Goal: Check status: Check status

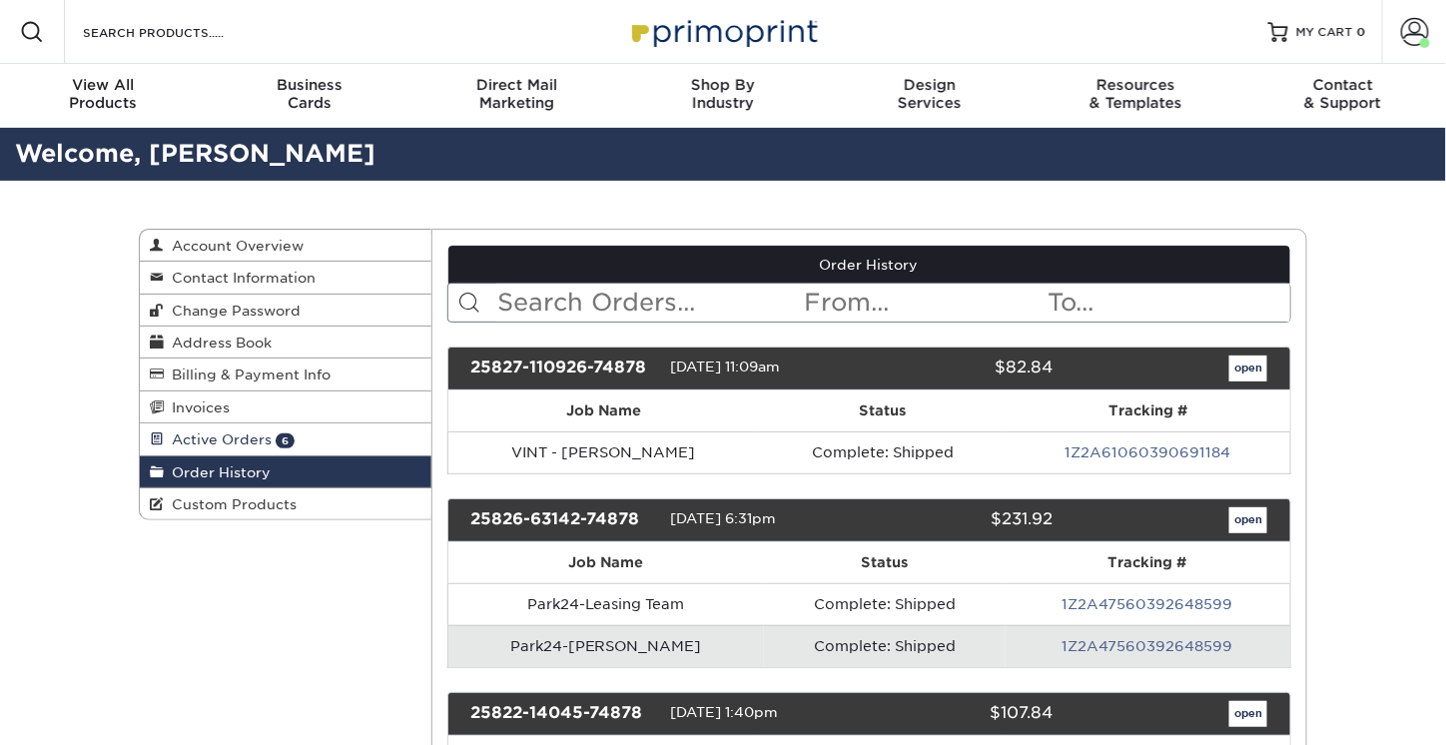
click at [298, 443] on link "Active Orders 6" at bounding box center [286, 440] width 292 height 32
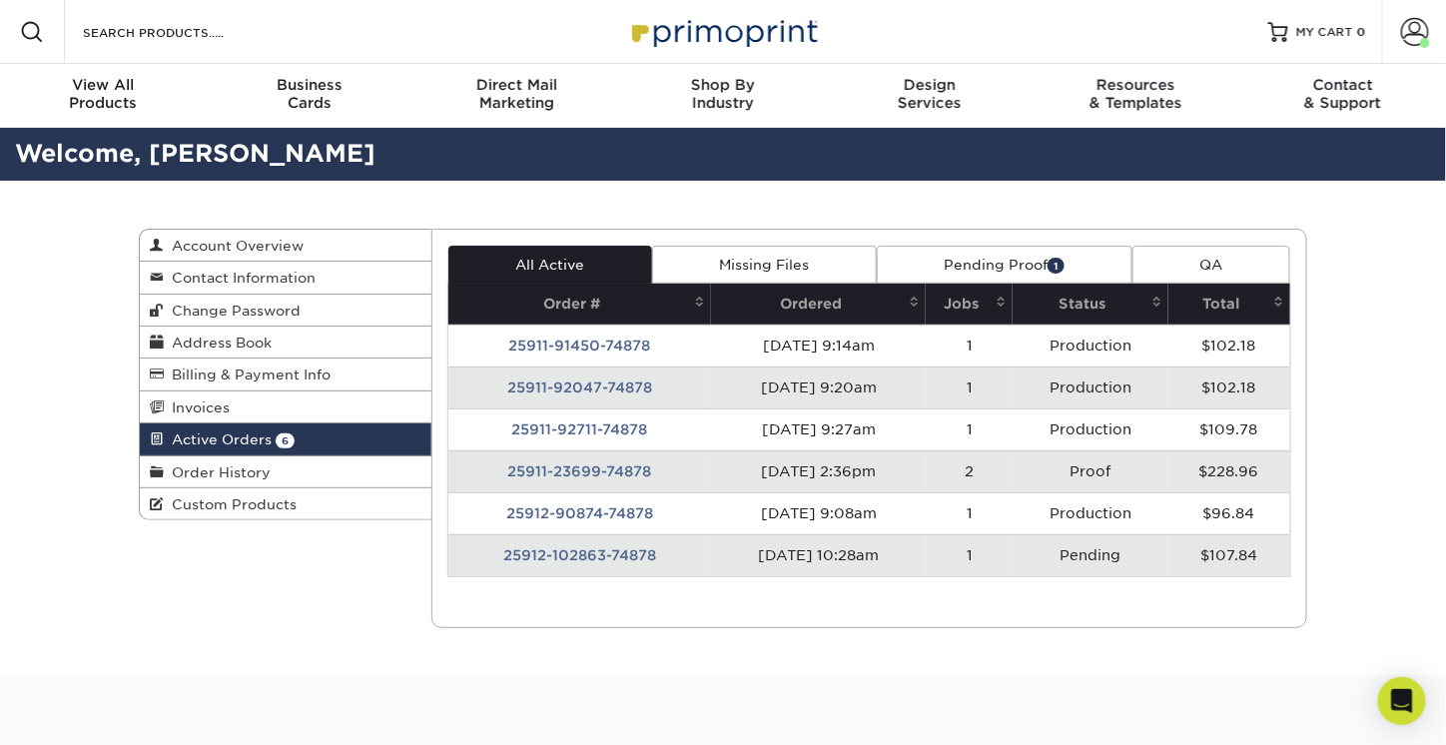
click at [991, 275] on link "Pending Proof 1" at bounding box center [1005, 265] width 256 height 38
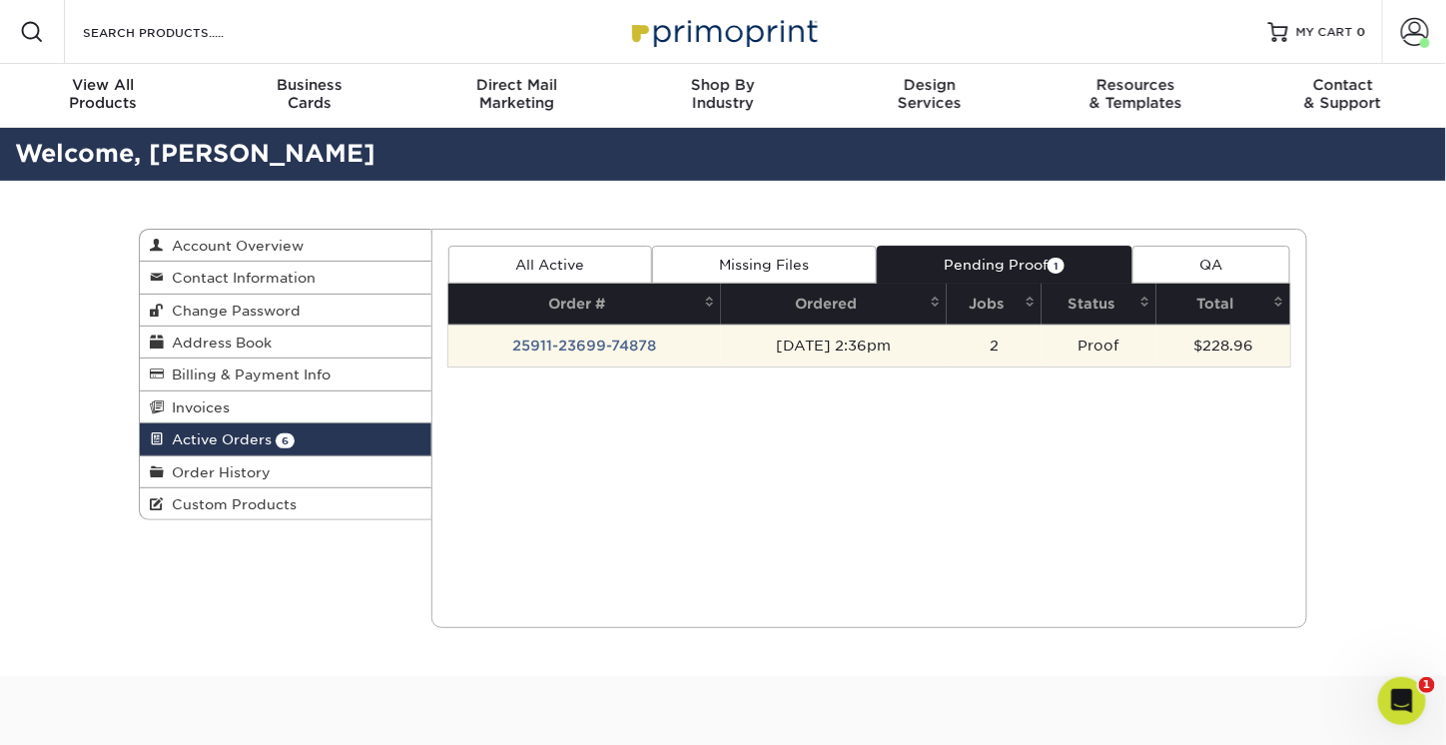
click at [723, 343] on td "[DATE] 2:36pm" at bounding box center [833, 346] width 225 height 42
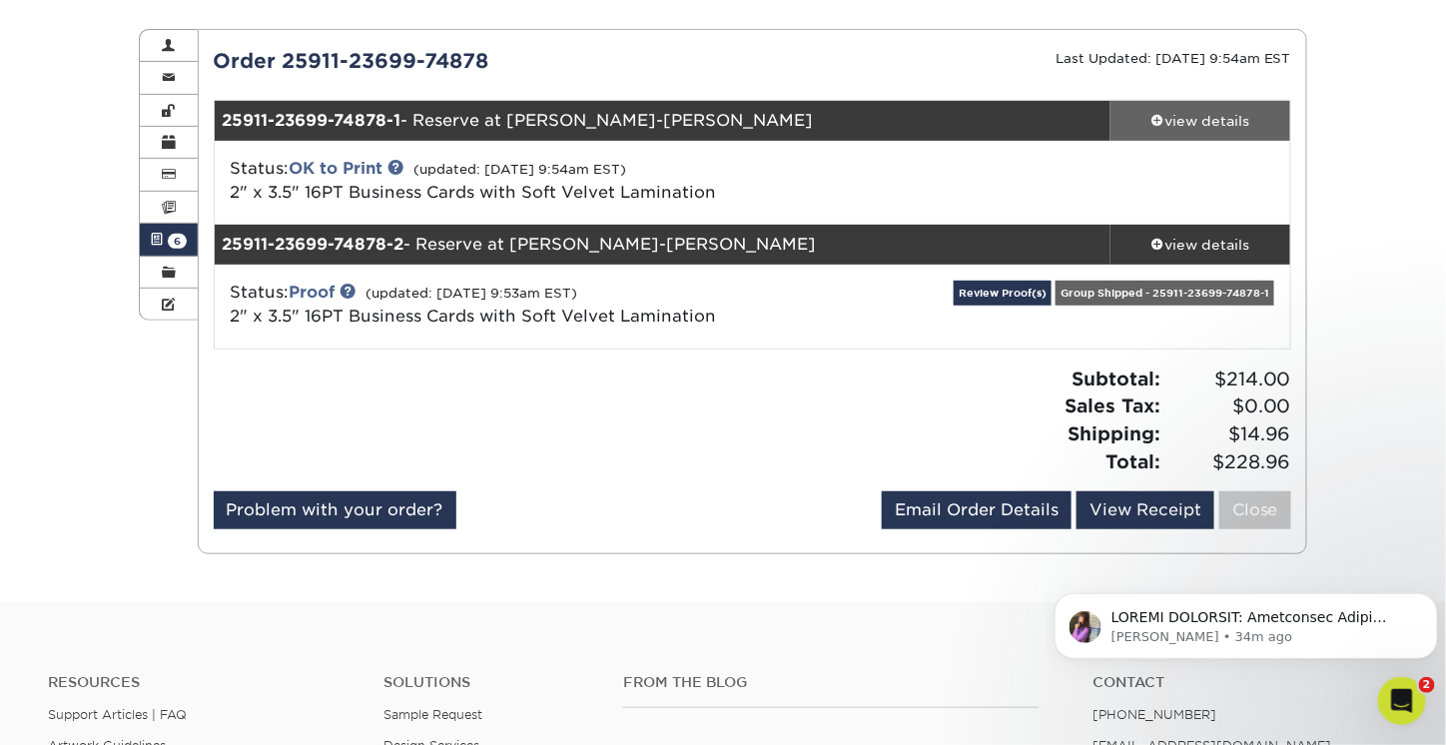
click at [1245, 128] on div "view details" at bounding box center [1201, 121] width 180 height 20
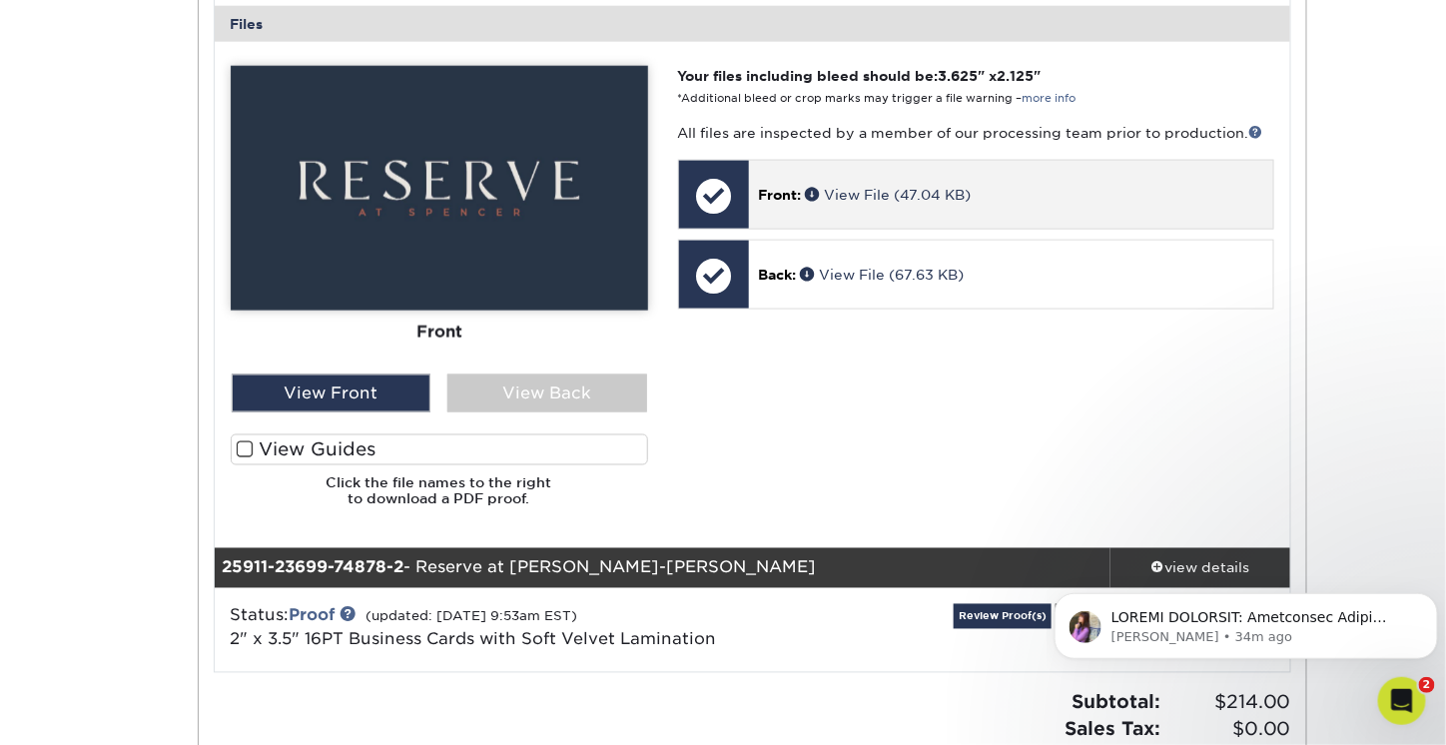
scroll to position [899, 0]
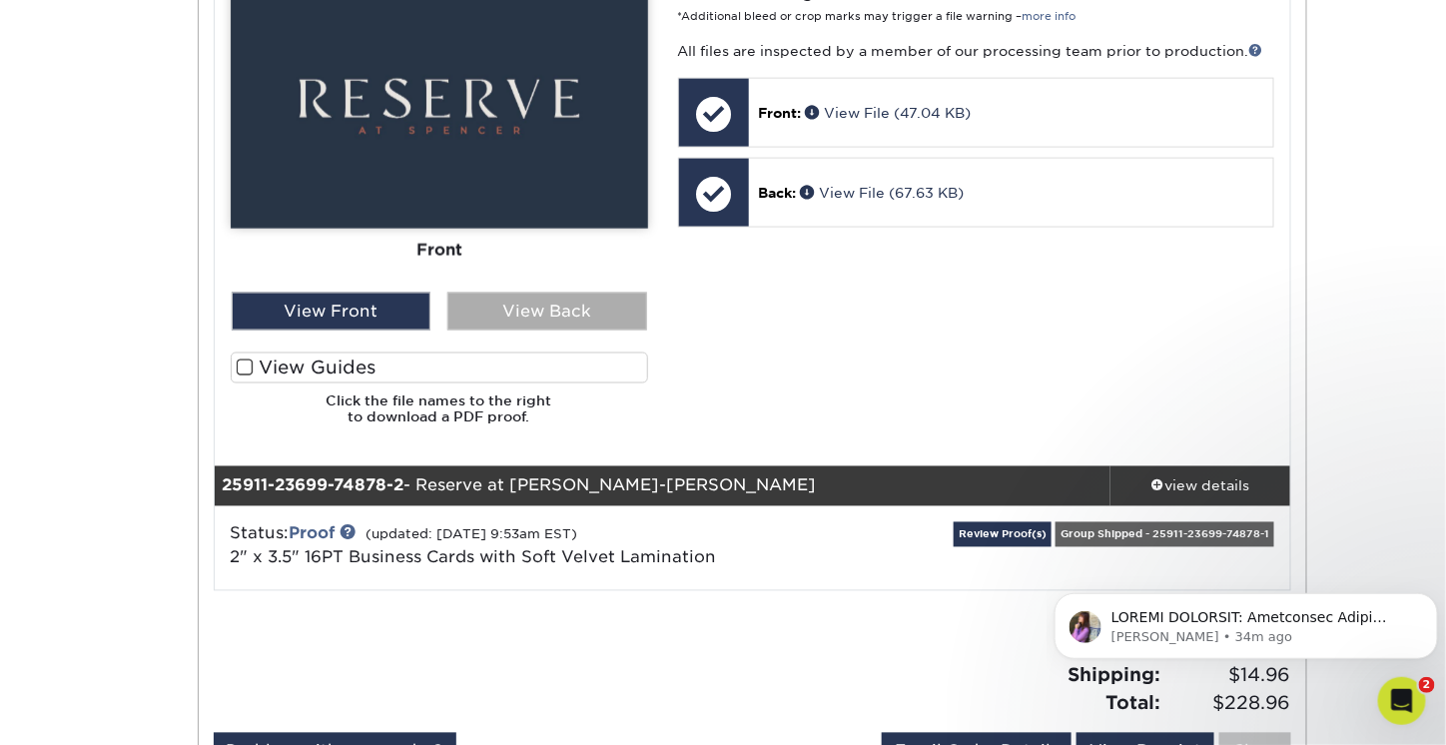
click at [535, 319] on div "View Back" at bounding box center [548, 312] width 200 height 38
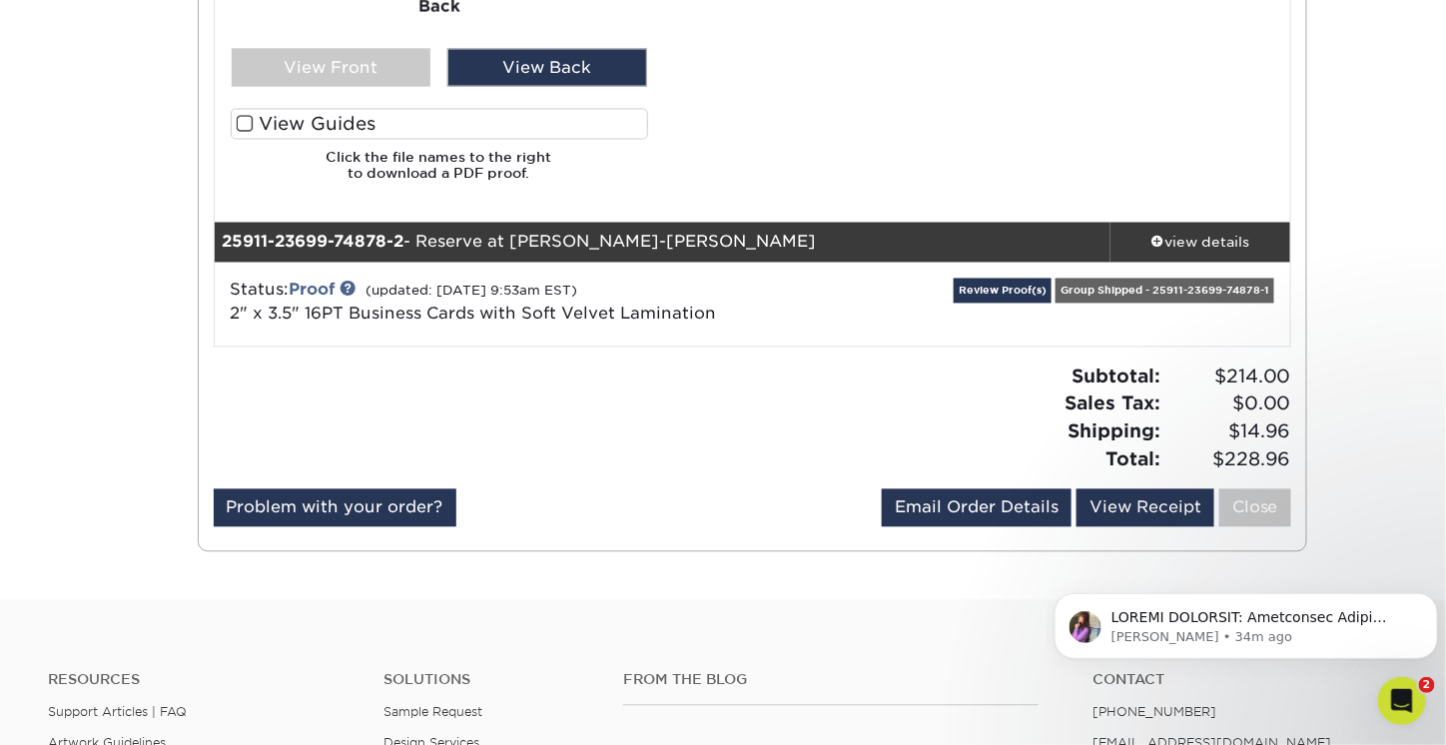
scroll to position [1199, 0]
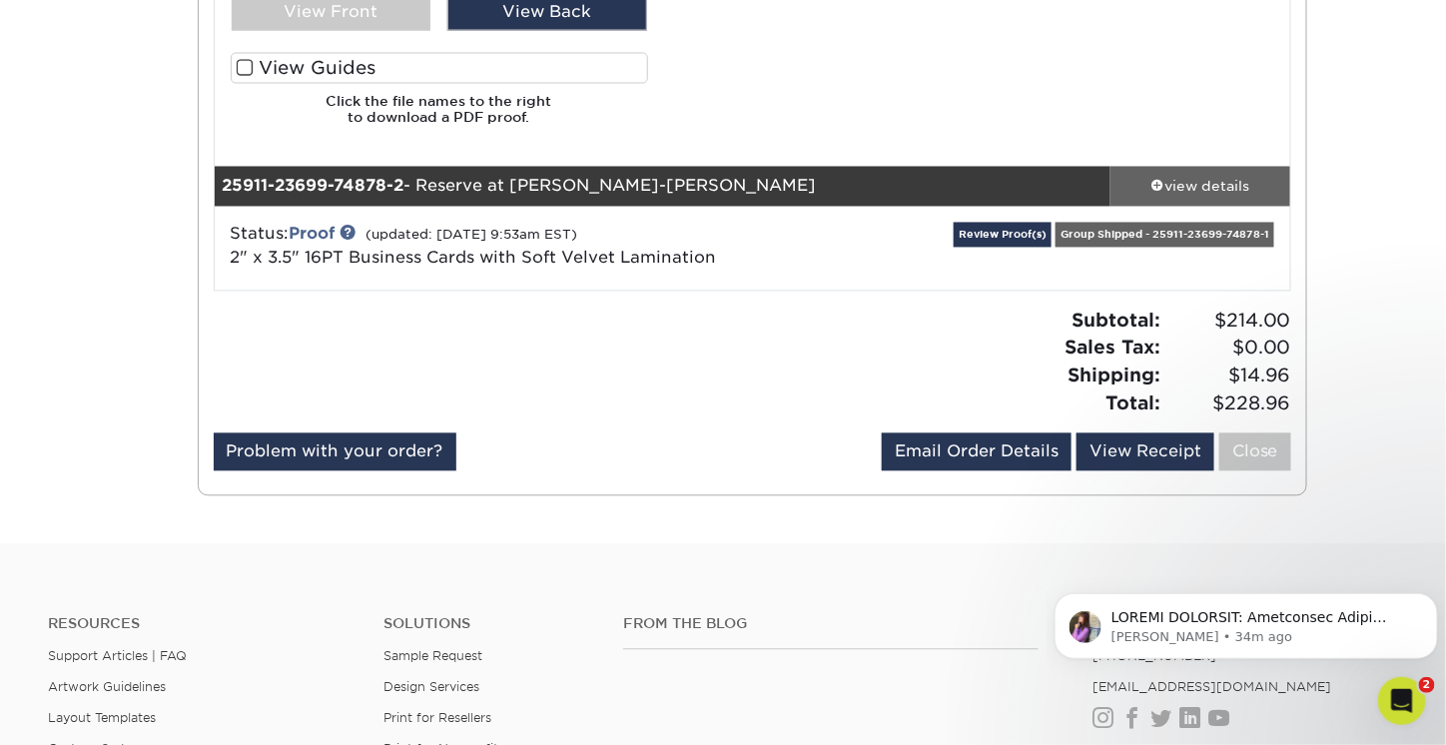
click at [1222, 168] on link "view details" at bounding box center [1201, 187] width 180 height 40
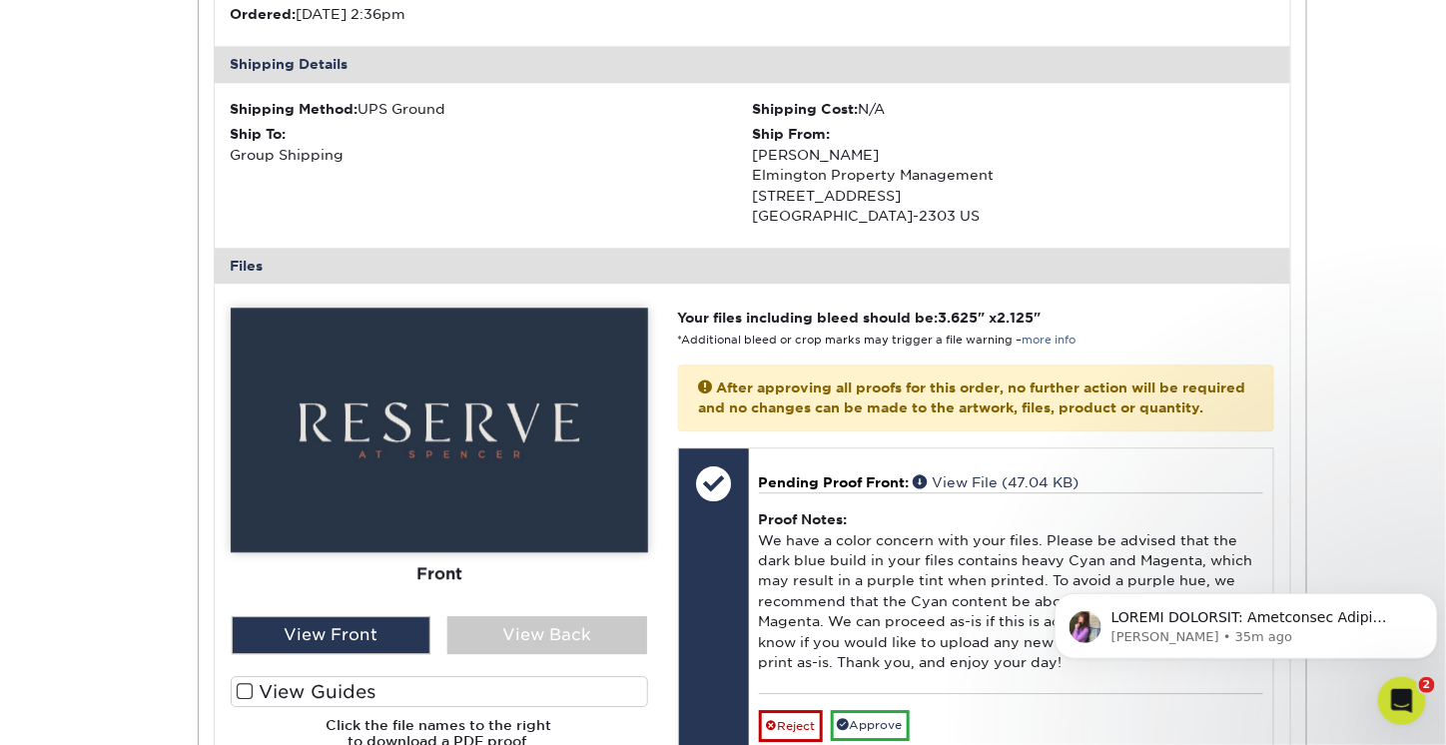
scroll to position [1698, 0]
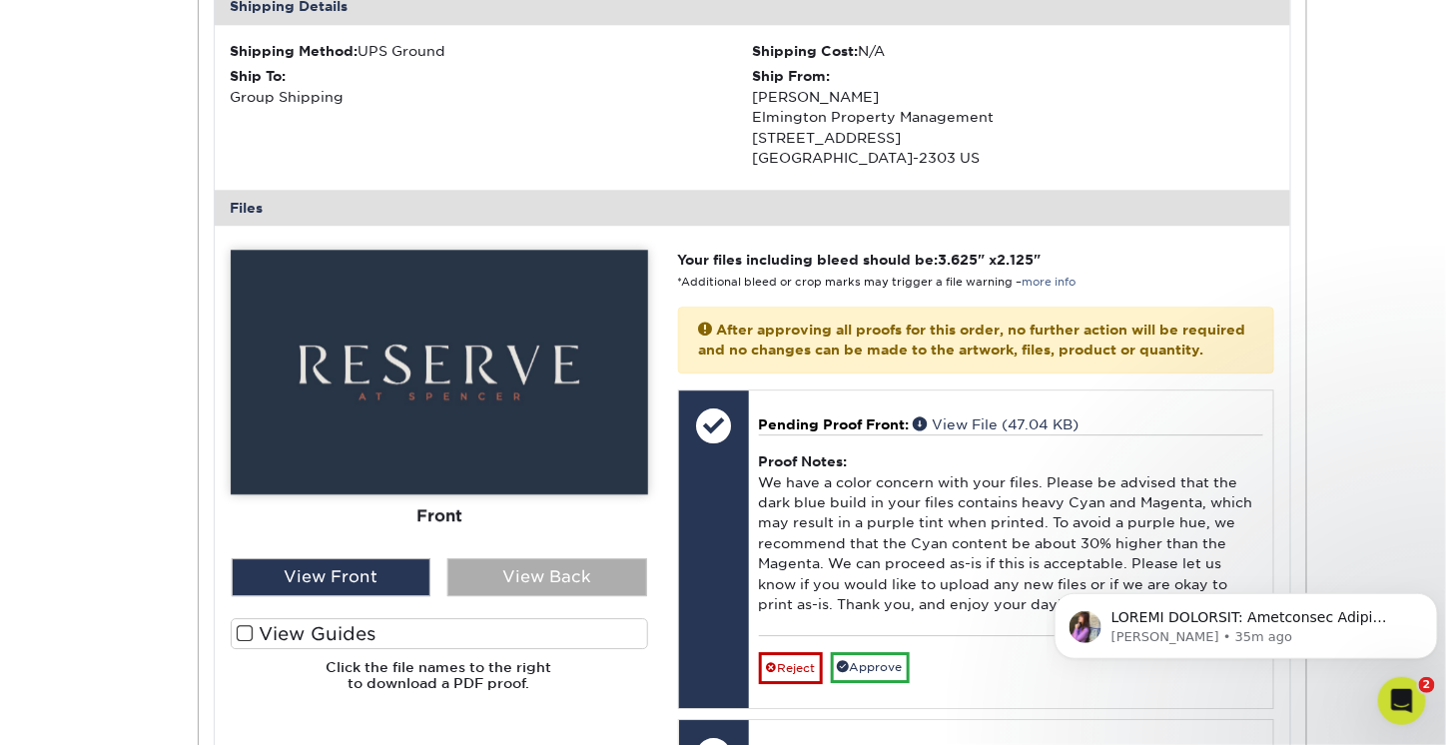
click at [511, 565] on div "View Back" at bounding box center [548, 577] width 200 height 38
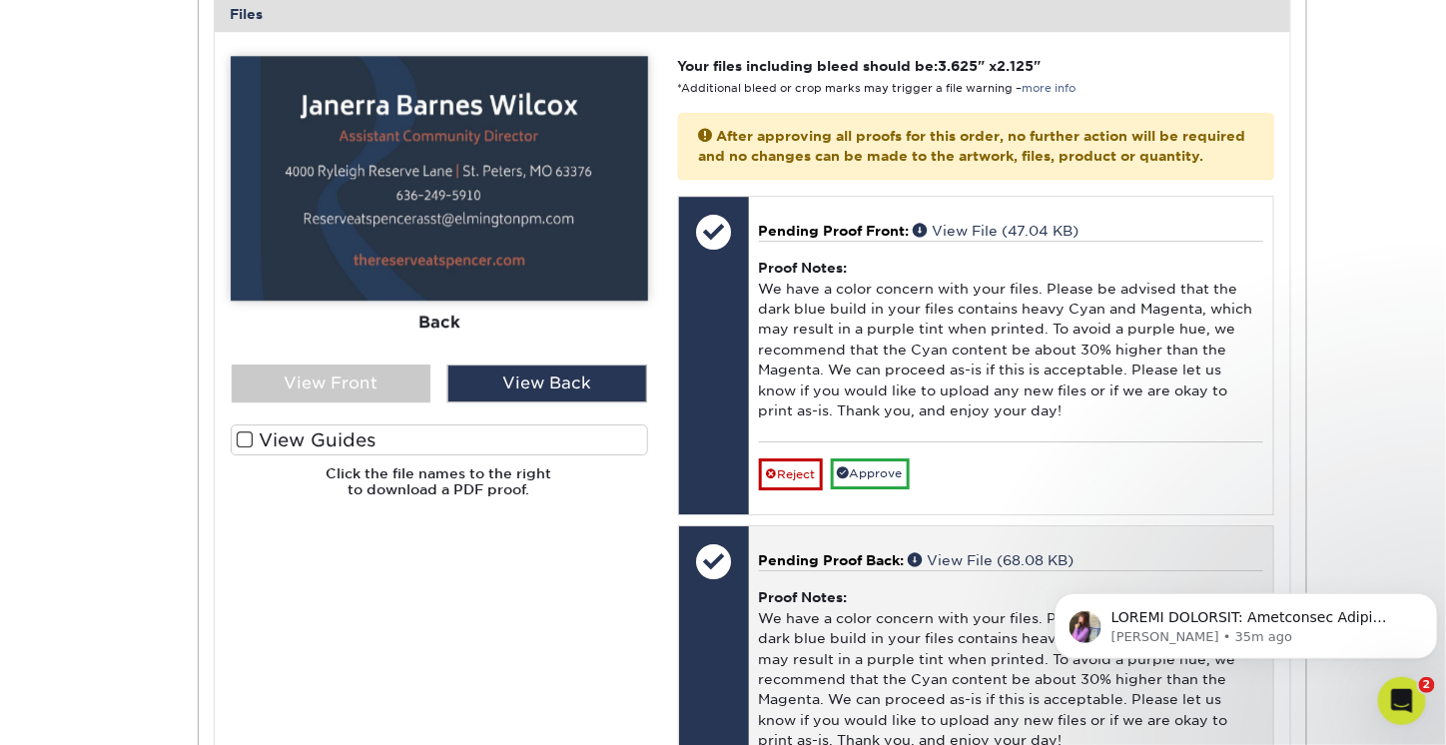
scroll to position [1998, 0]
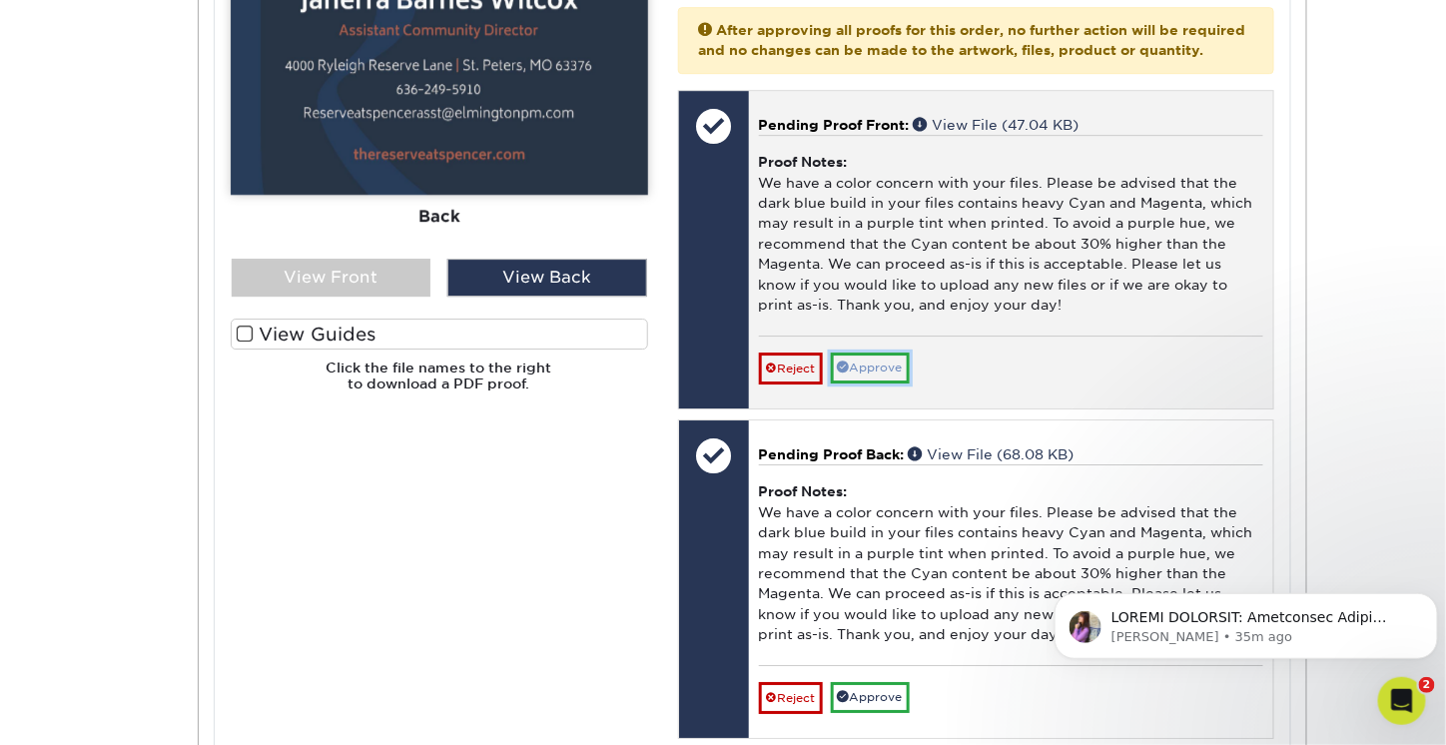
click at [902, 364] on link "Approve" at bounding box center [870, 368] width 79 height 31
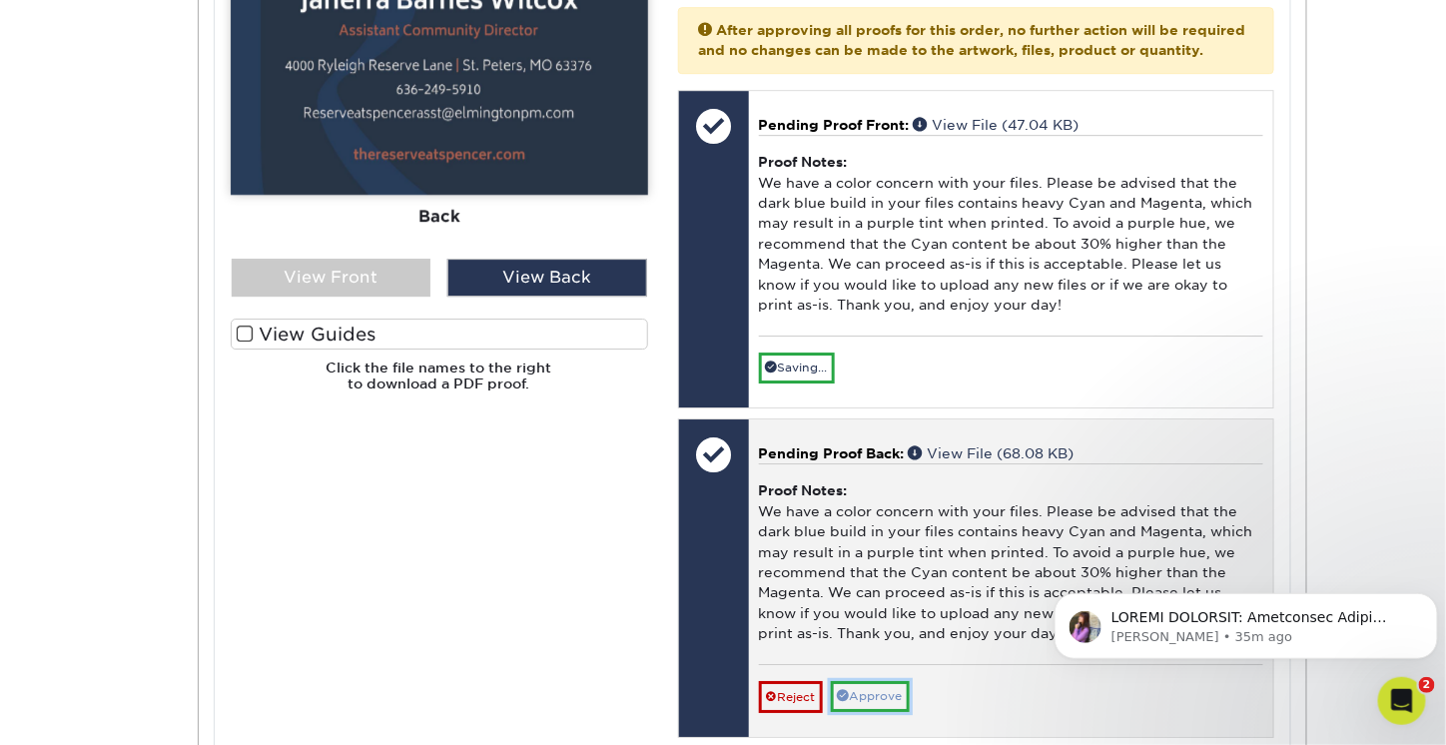
click at [877, 691] on link "Approve" at bounding box center [870, 696] width 79 height 31
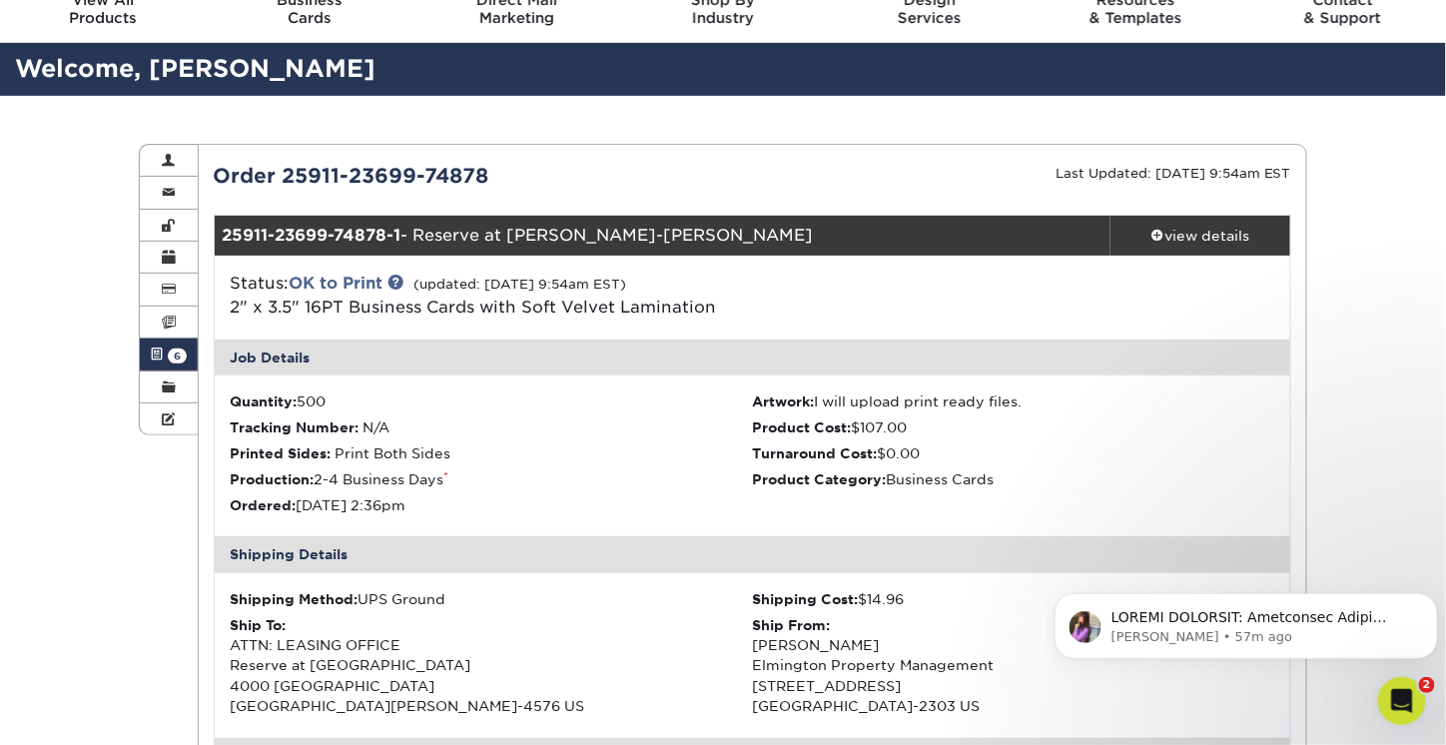
scroll to position [0, 0]
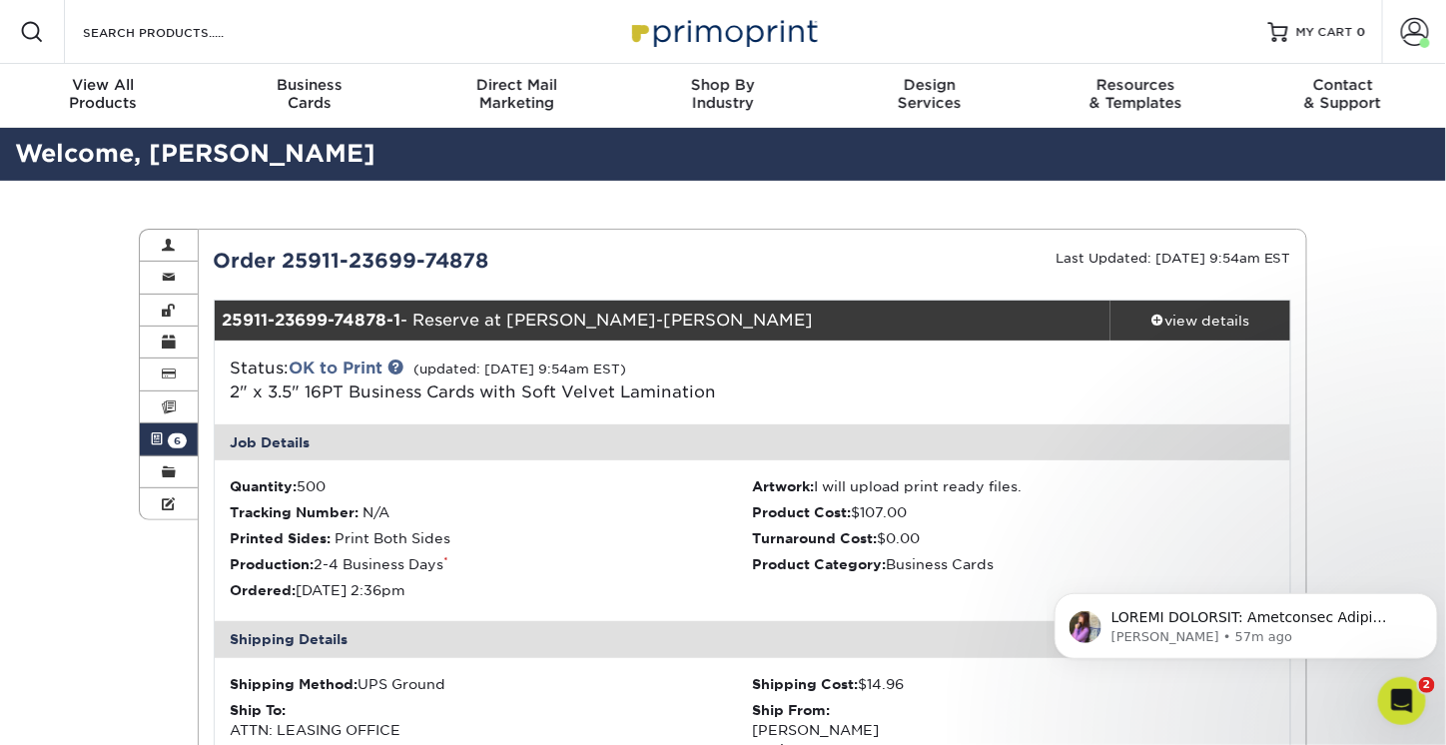
click at [176, 443] on span "6" at bounding box center [177, 441] width 19 height 15
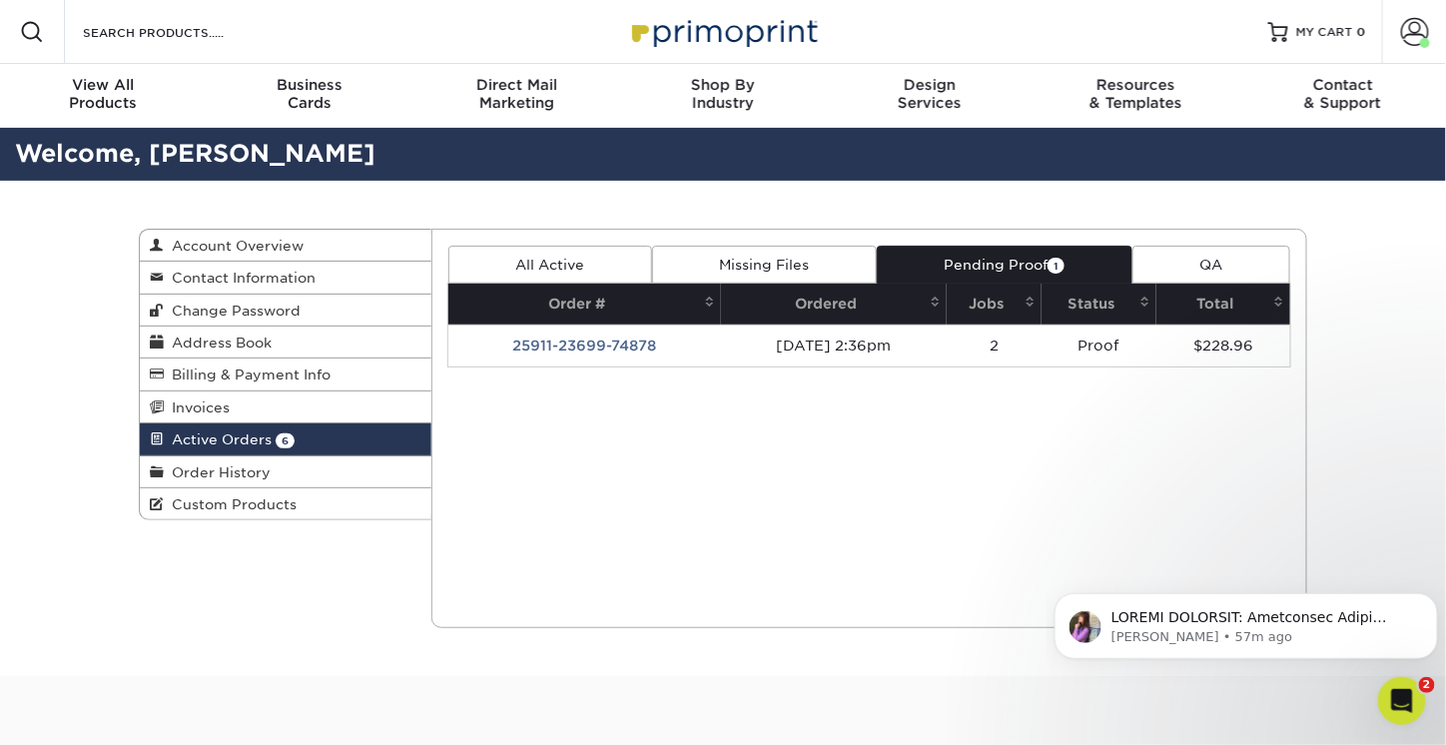
click at [599, 272] on link "All Active" at bounding box center [551, 265] width 204 height 38
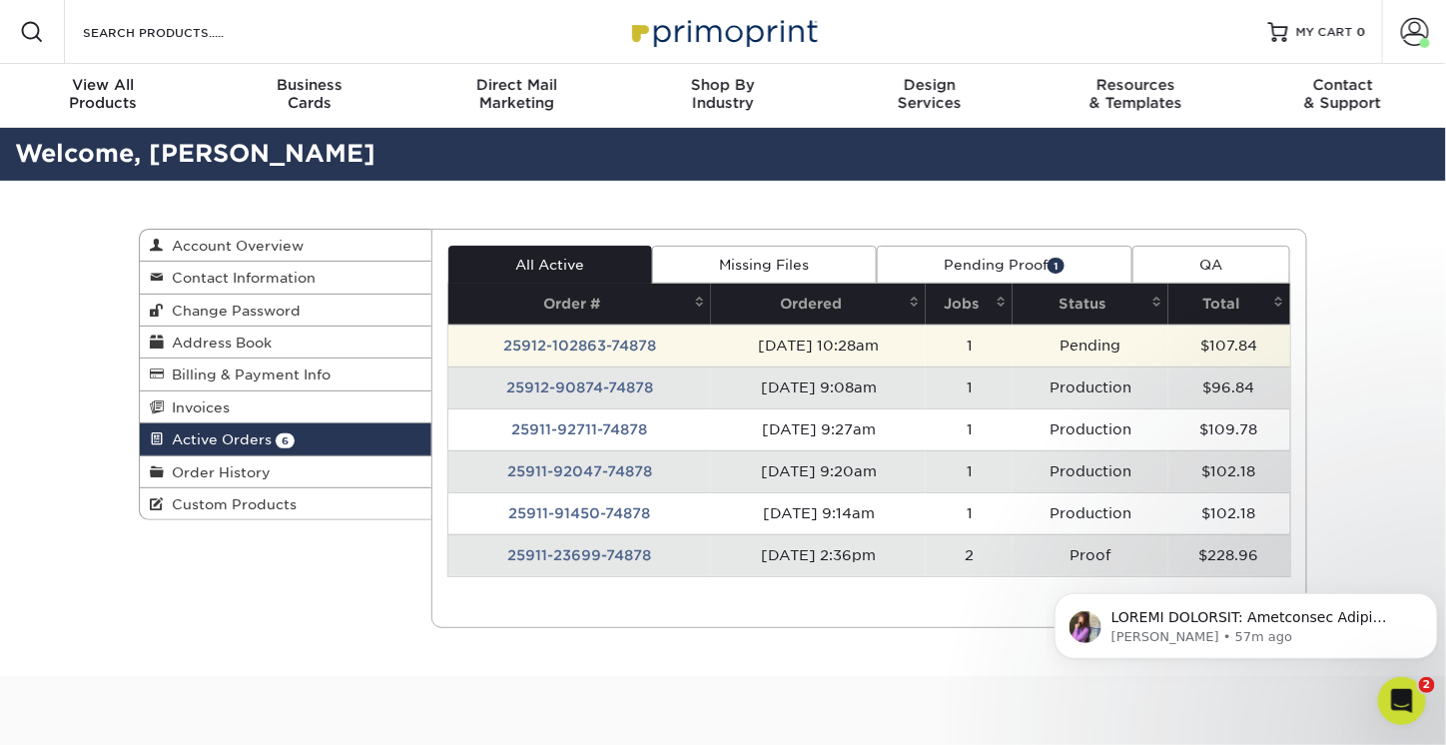
click at [605, 342] on td "25912-102863-74878" at bounding box center [581, 346] width 264 height 42
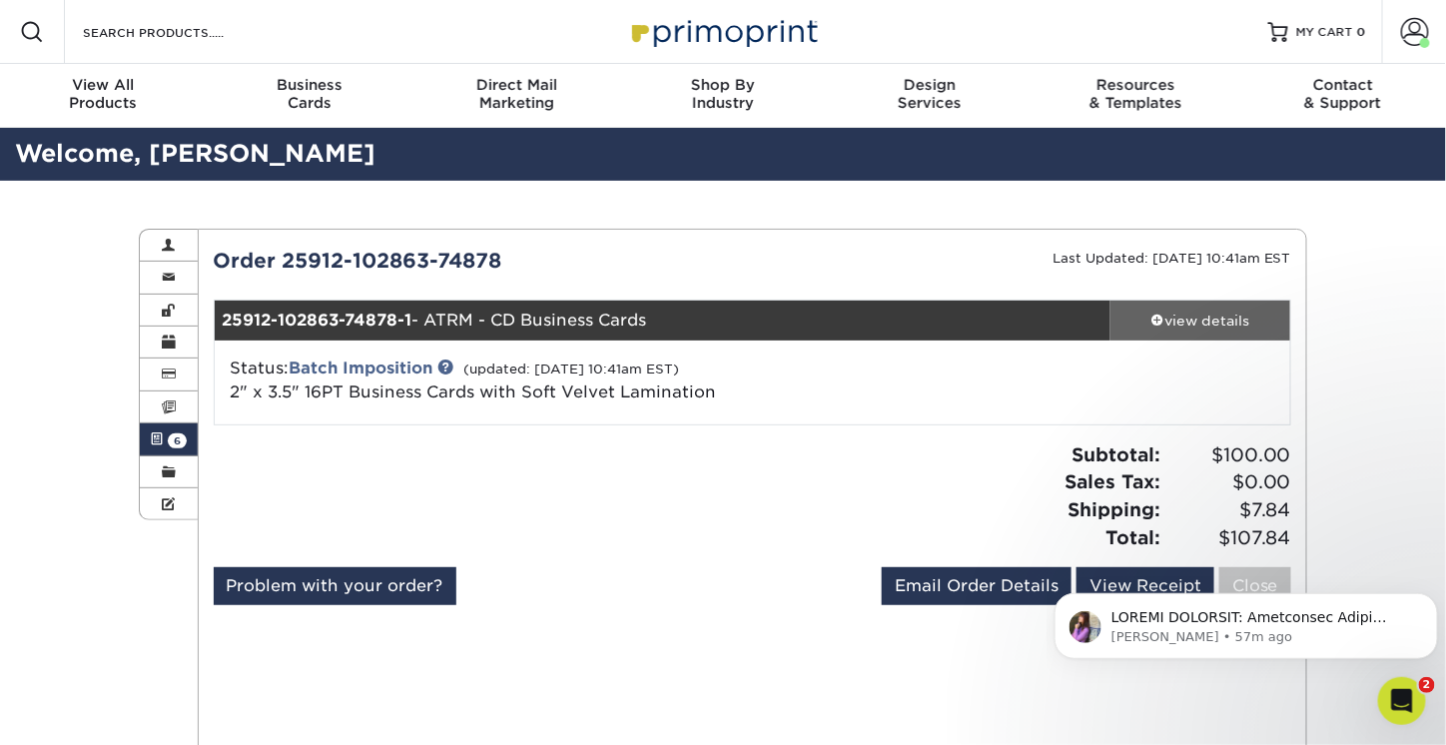
click at [1252, 321] on div "view details" at bounding box center [1201, 321] width 180 height 20
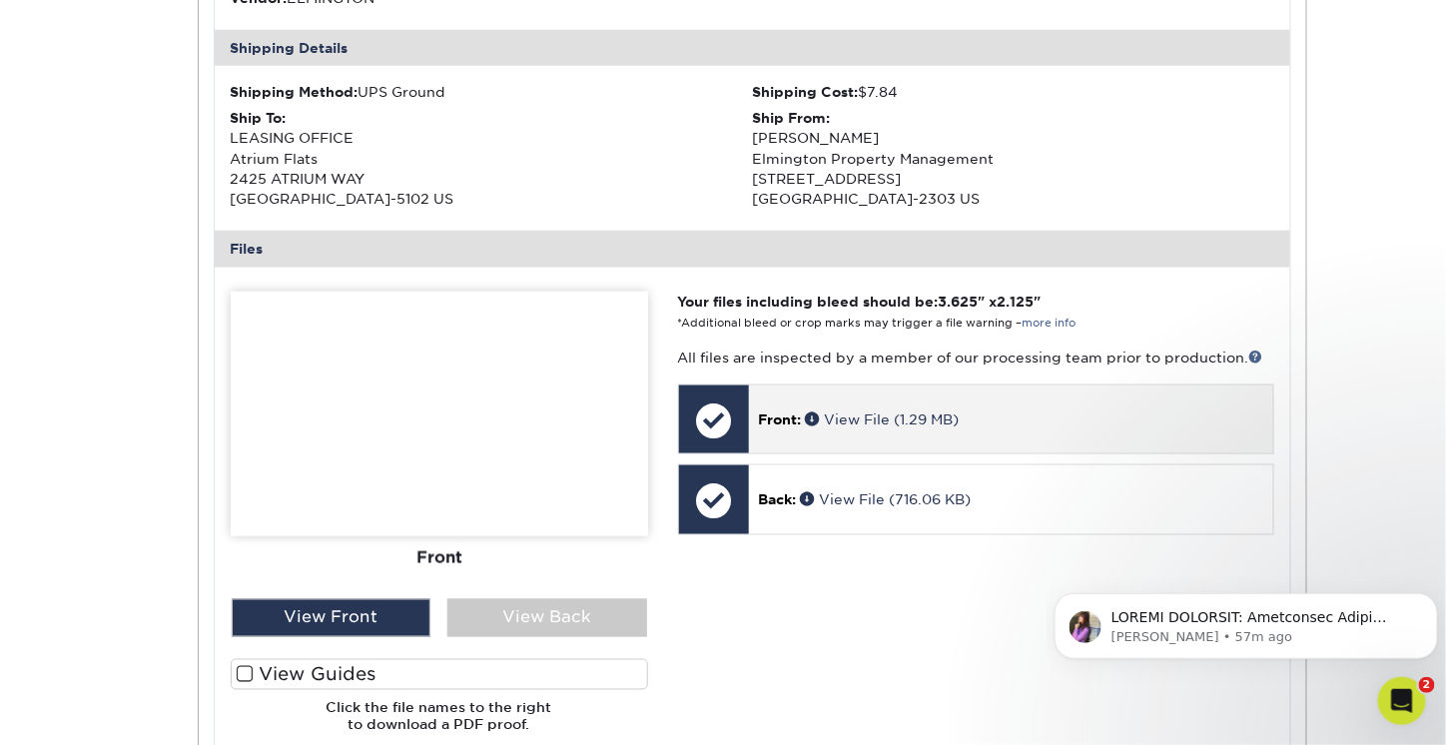
scroll to position [699, 0]
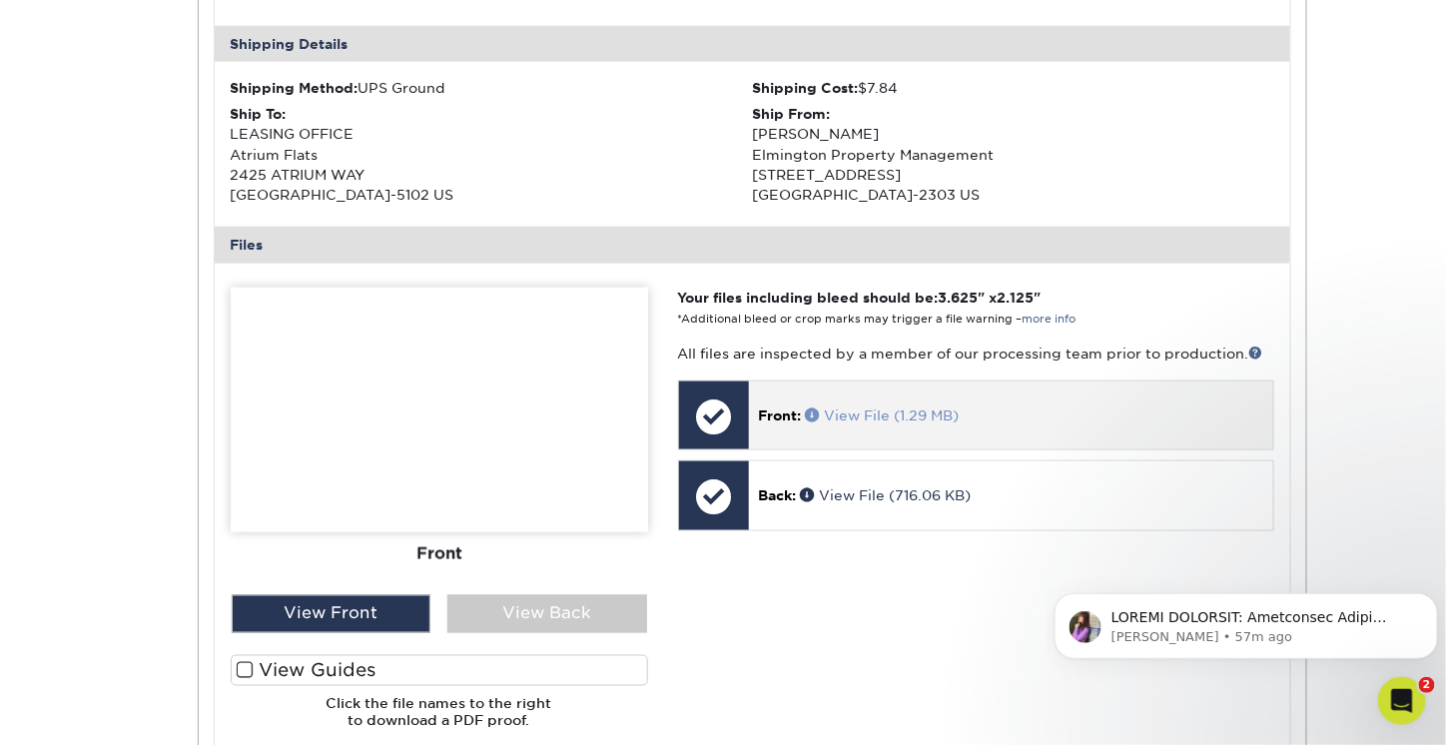
click at [949, 412] on link "View File (1.29 MB)" at bounding box center [883, 416] width 154 height 16
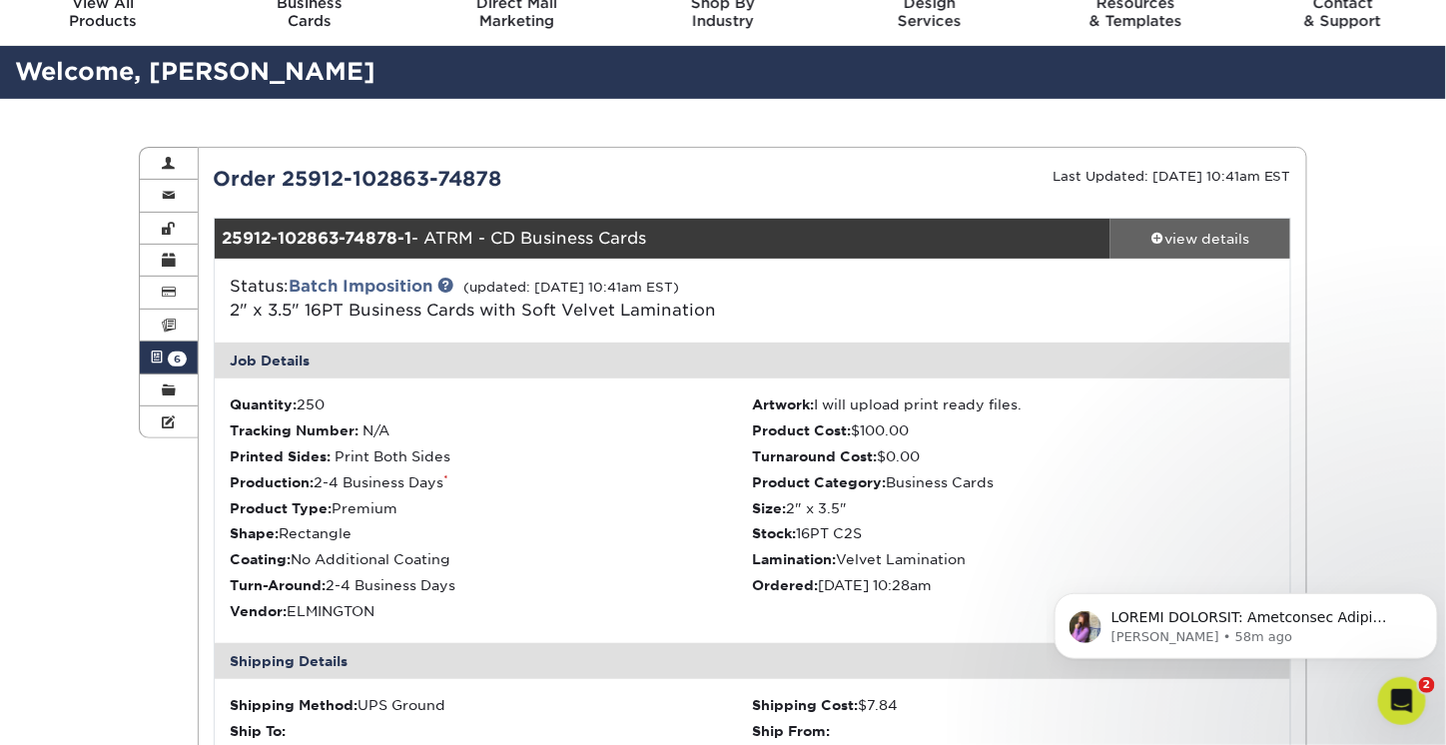
scroll to position [200, 0]
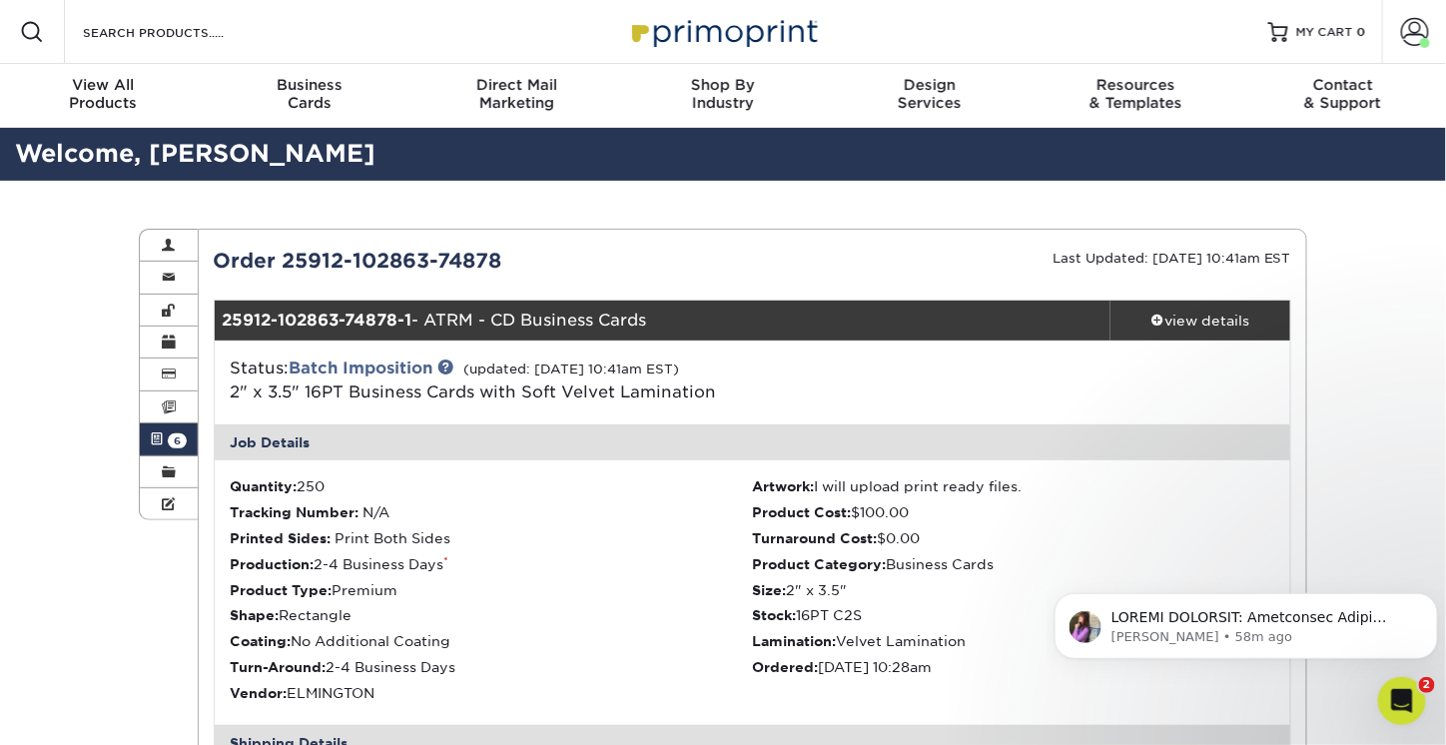
click at [164, 448] on link "Active Orders 6" at bounding box center [169, 440] width 58 height 32
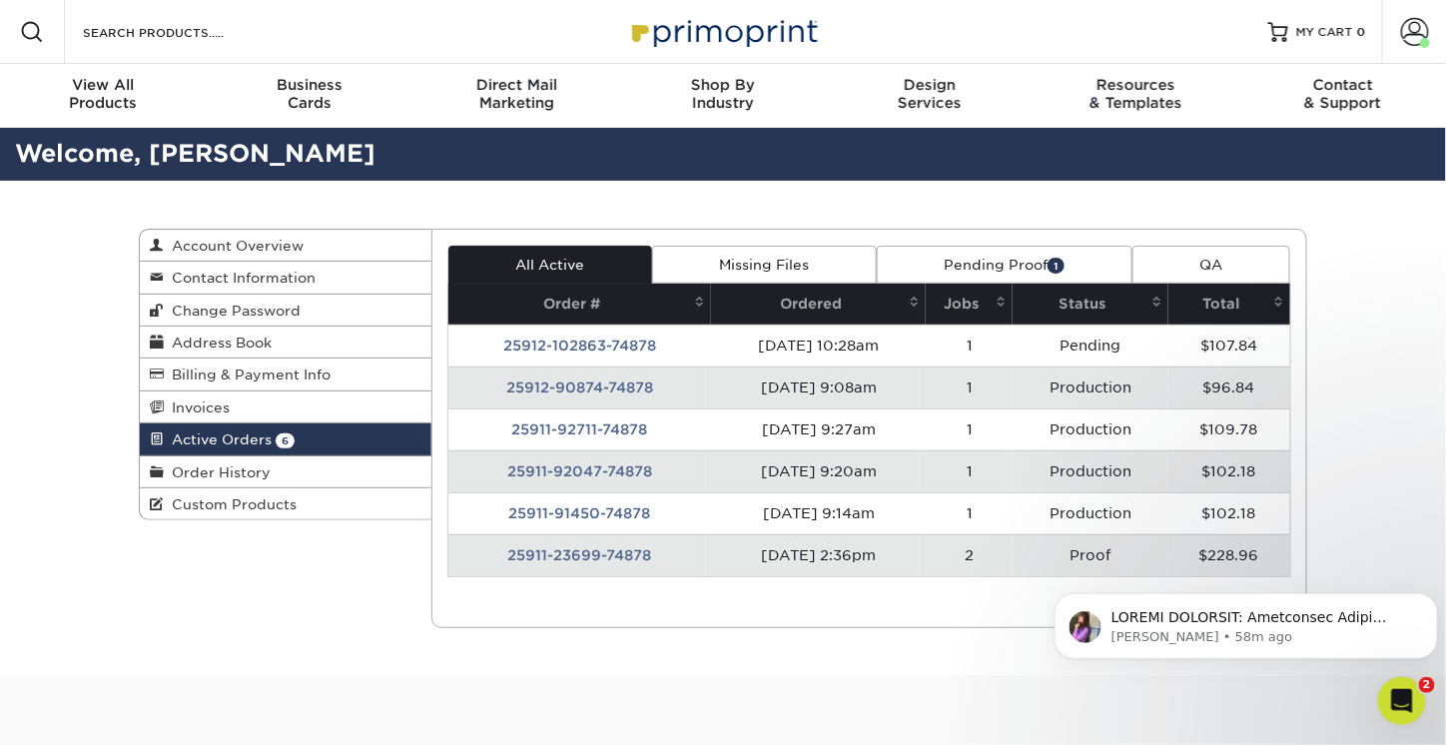
click at [577, 380] on td "25912-90874-74878" at bounding box center [581, 388] width 264 height 42
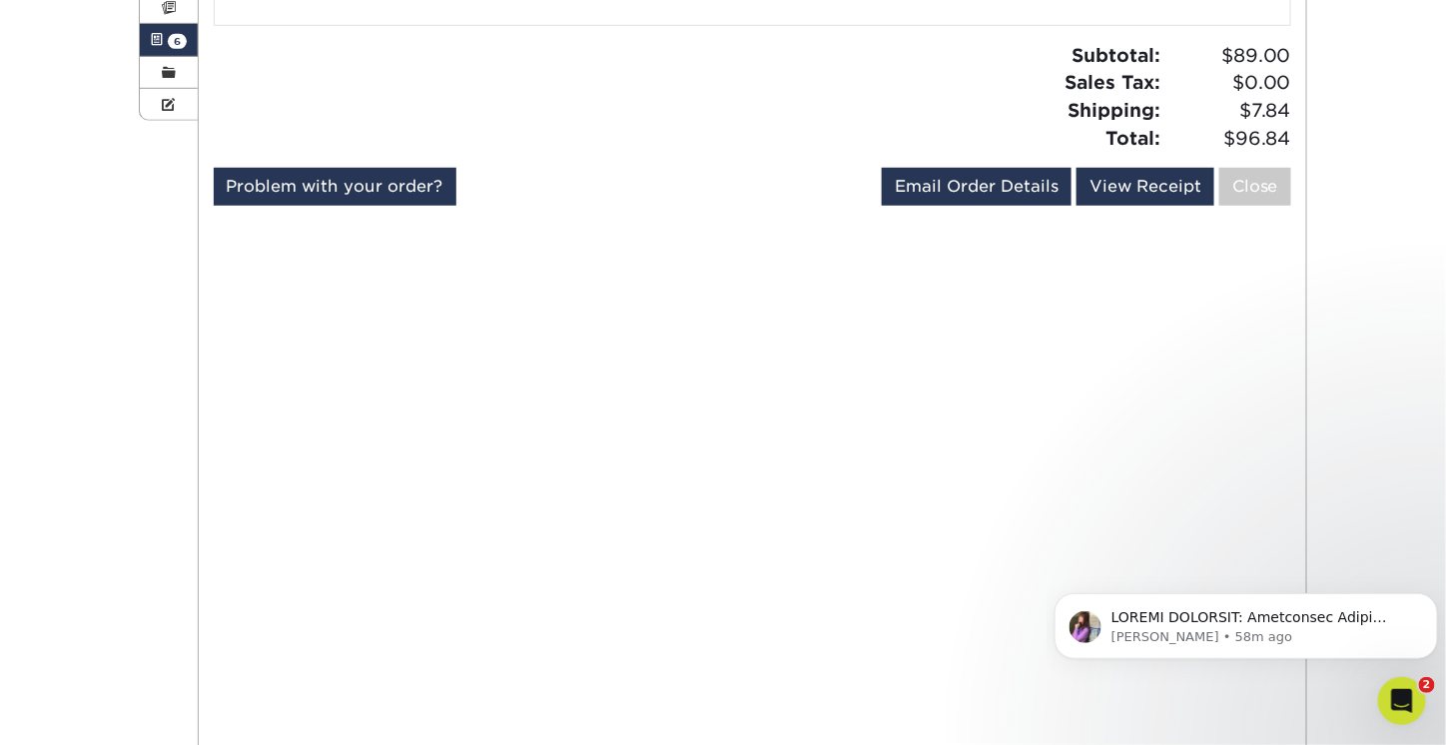
scroll to position [100, 0]
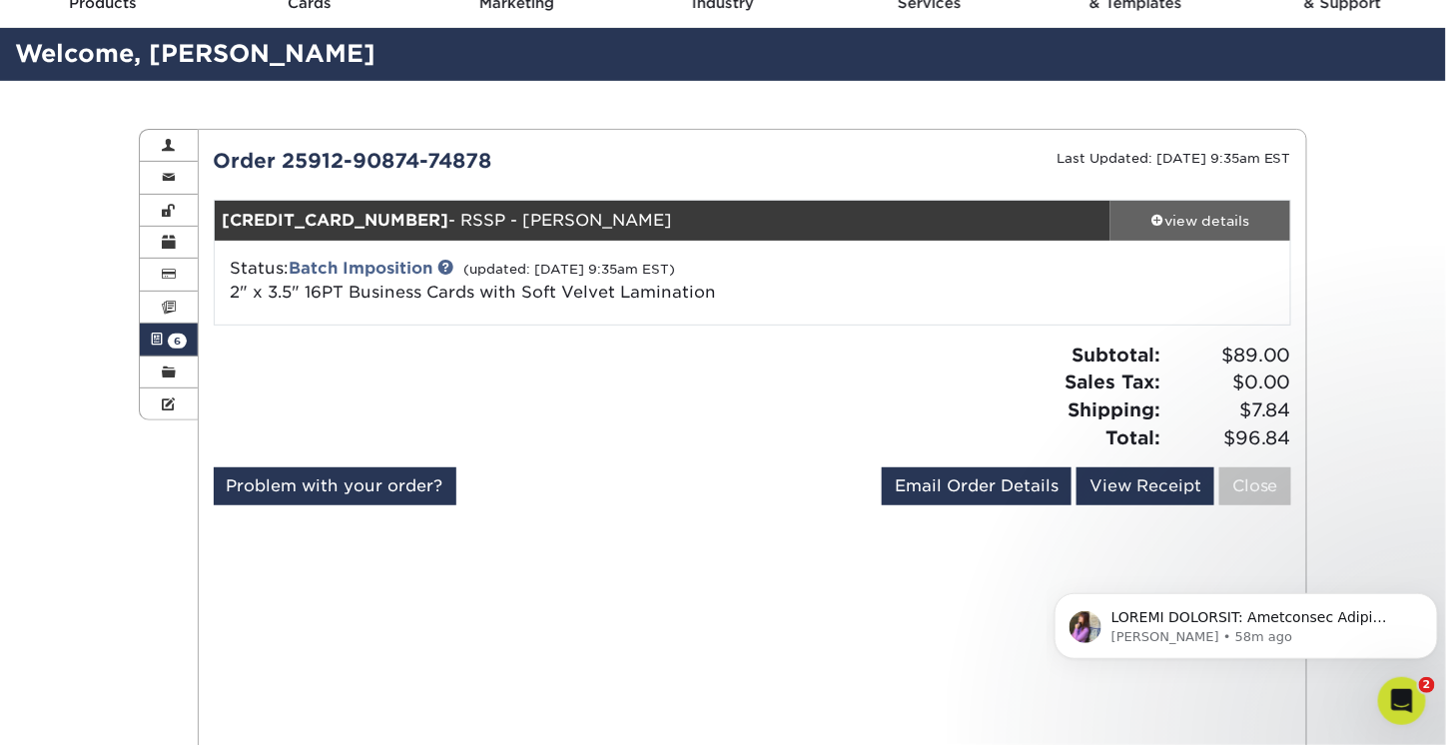
click at [1191, 212] on div "view details" at bounding box center [1201, 221] width 180 height 20
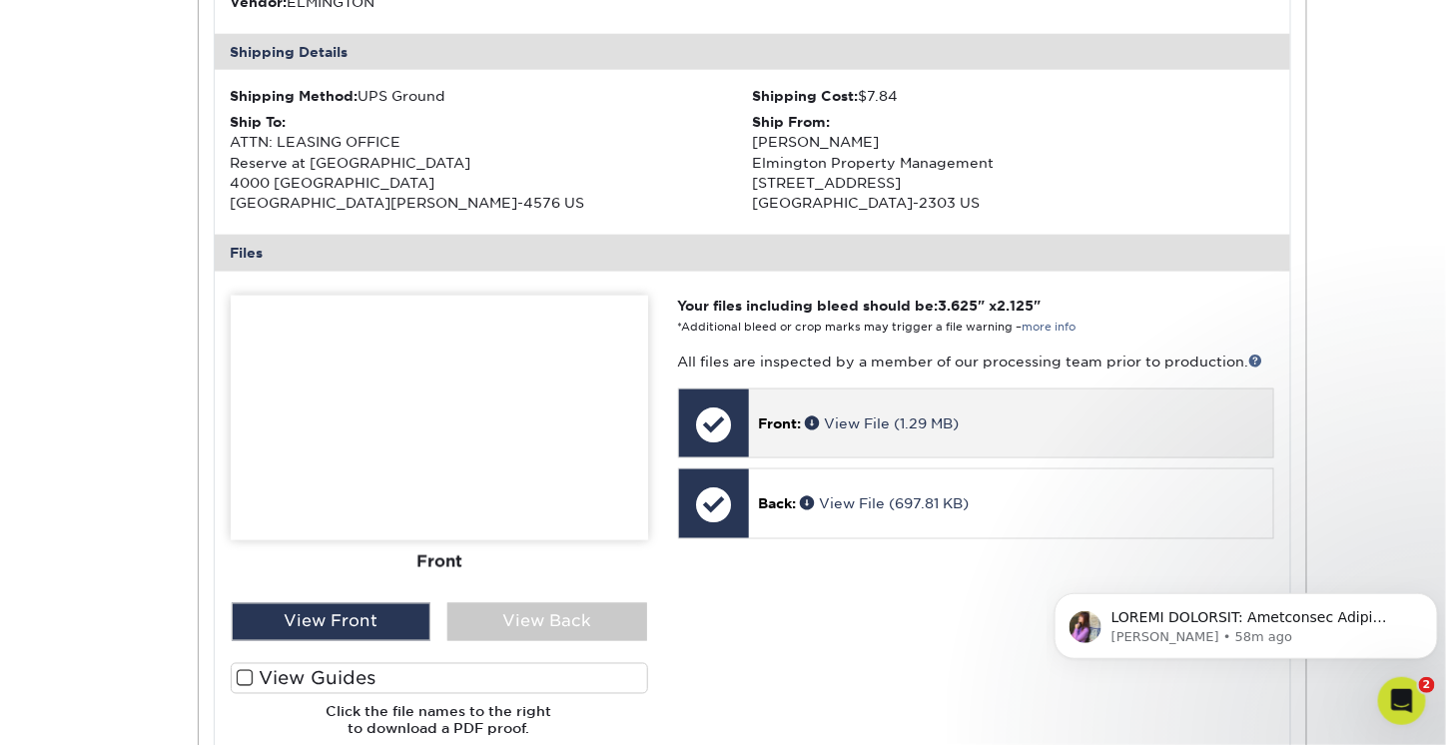
scroll to position [699, 0]
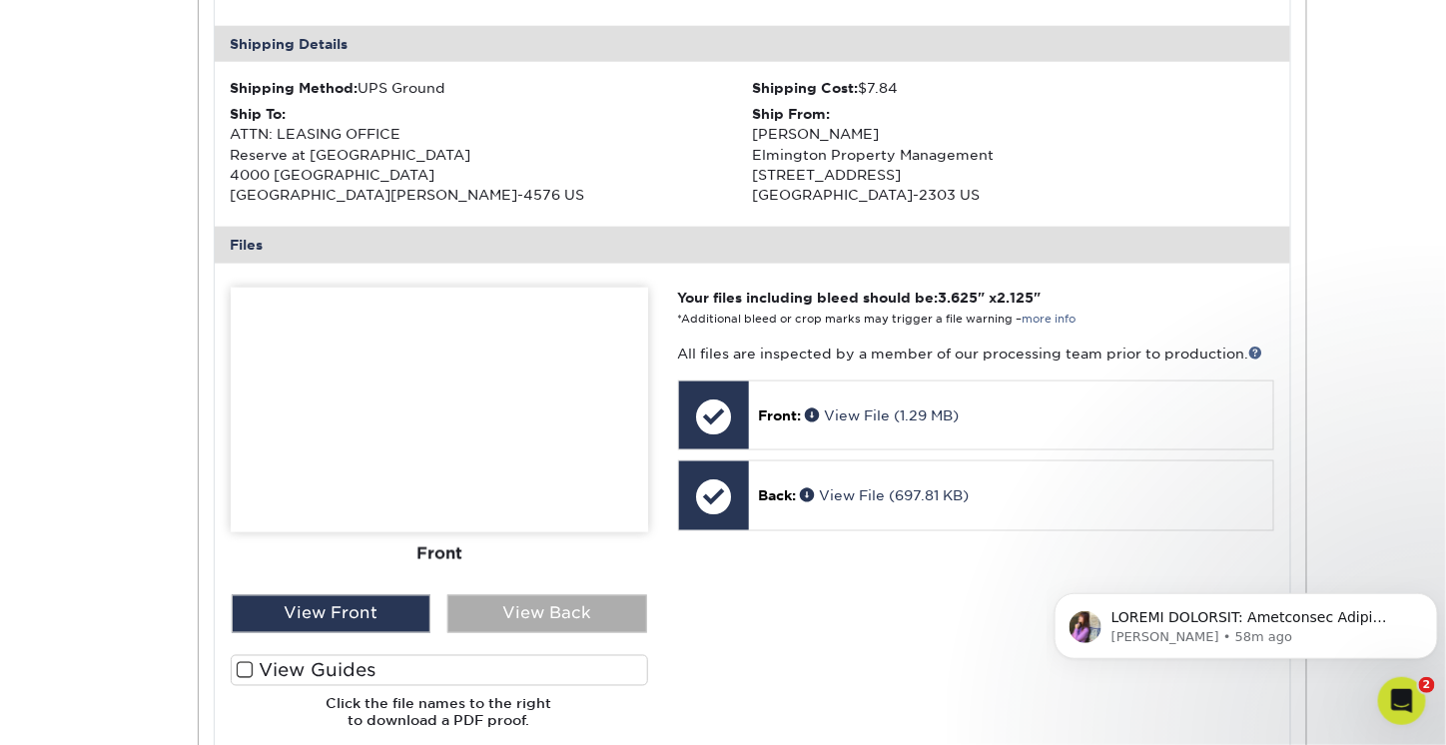
click at [573, 607] on div "View Back" at bounding box center [548, 614] width 200 height 38
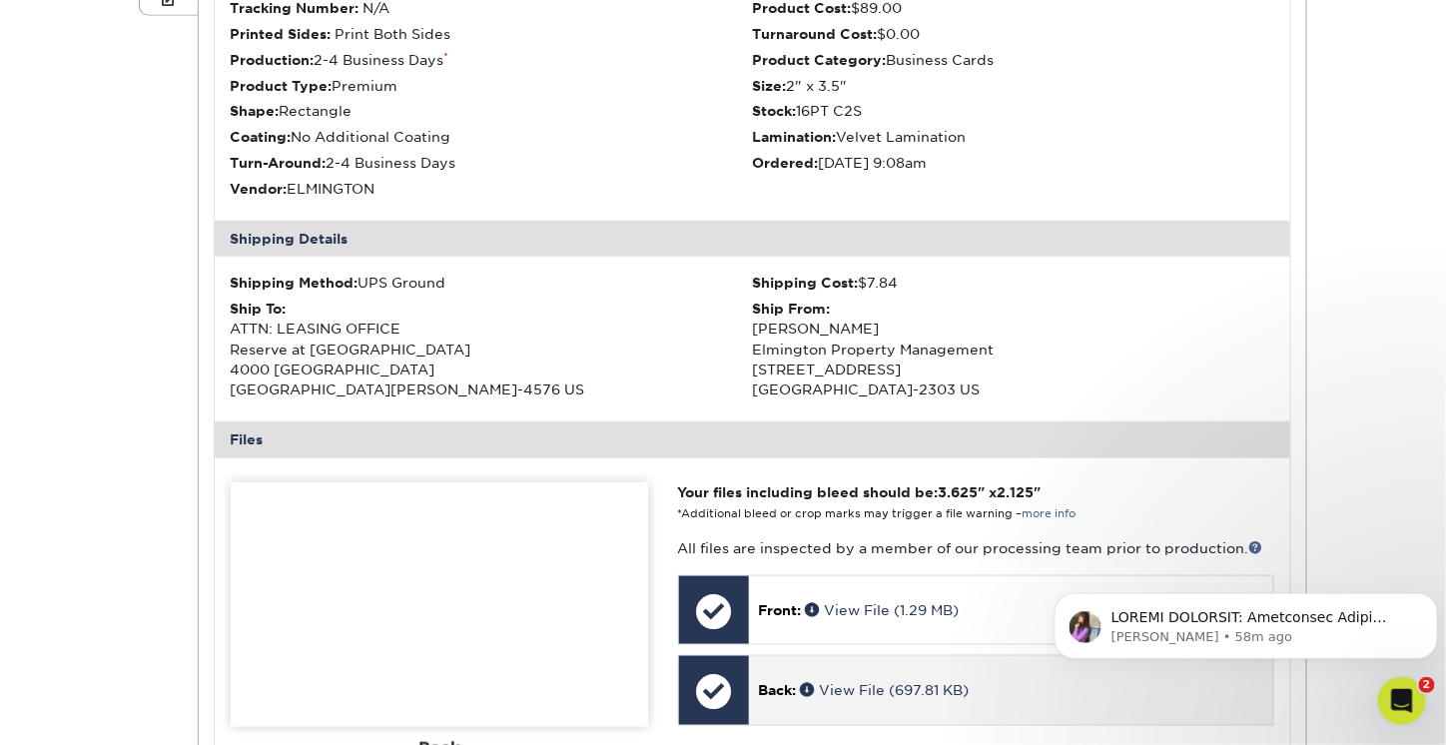
scroll to position [499, 0]
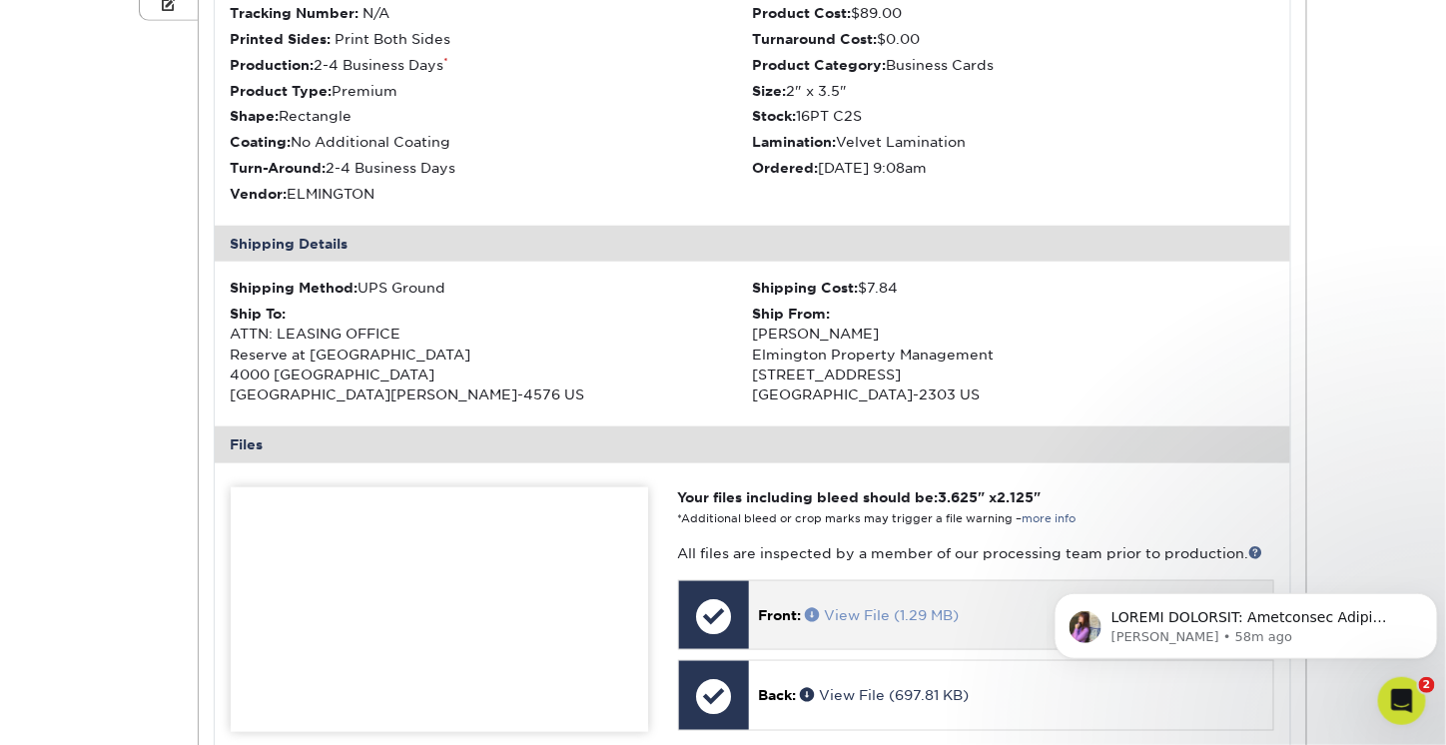
click at [856, 614] on link "View File (1.29 MB)" at bounding box center [883, 615] width 154 height 16
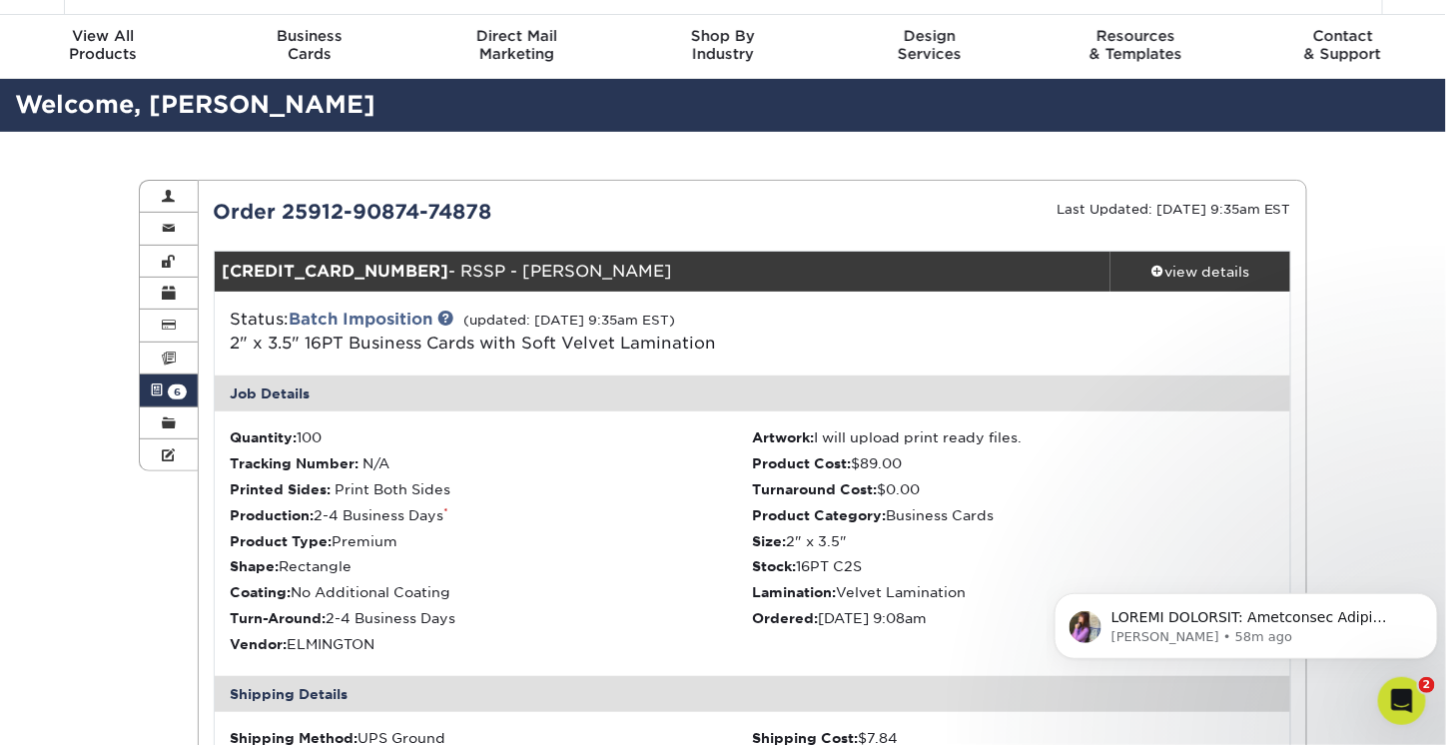
scroll to position [0, 0]
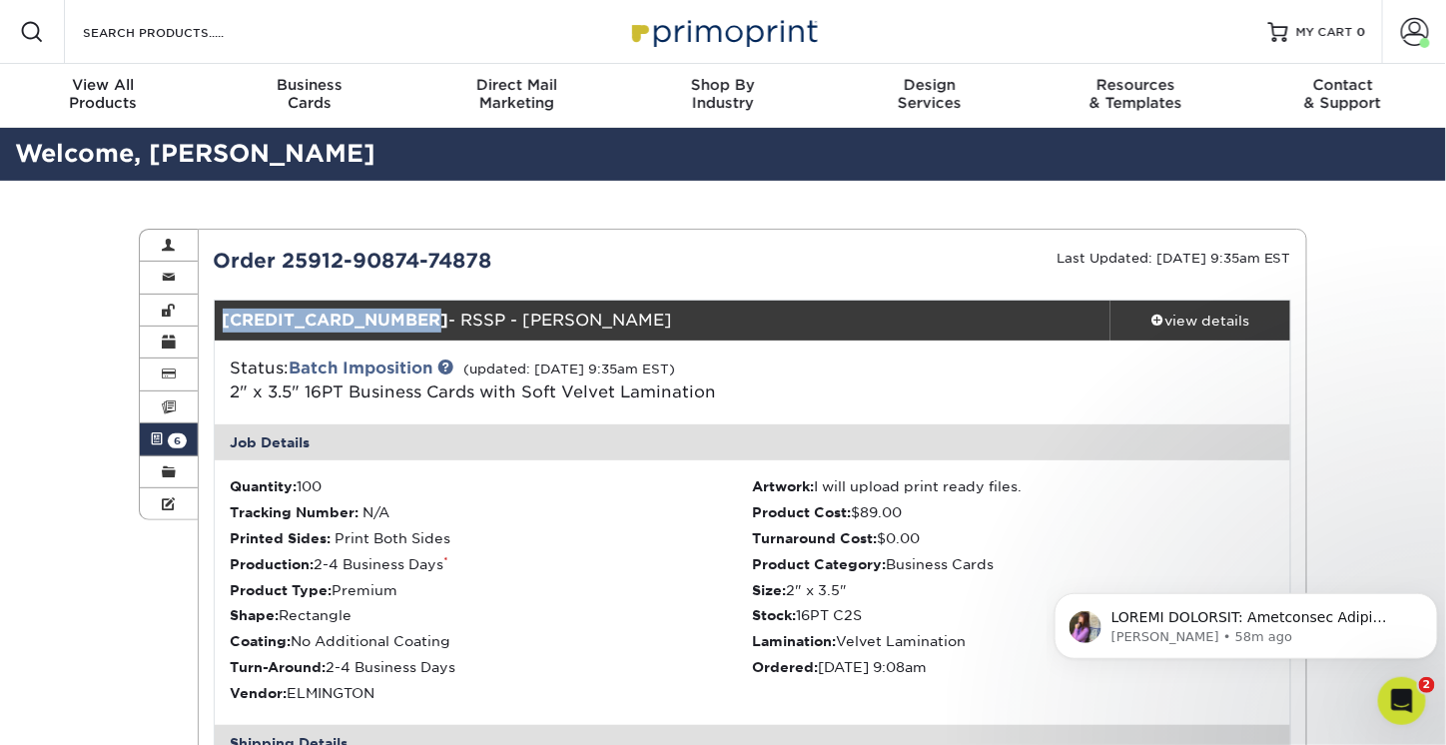
drag, startPoint x: 406, startPoint y: 318, endPoint x: 220, endPoint y: 319, distance: 185.8
click at [220, 319] on div "[CREDIT_CARD_NUMBER] - RSSP - [PERSON_NAME]" at bounding box center [663, 321] width 897 height 40
copy strong "[CREDIT_CARD_NUMBER]"
click at [1396, 692] on icon "Open Intercom Messenger" at bounding box center [1399, 698] width 33 height 33
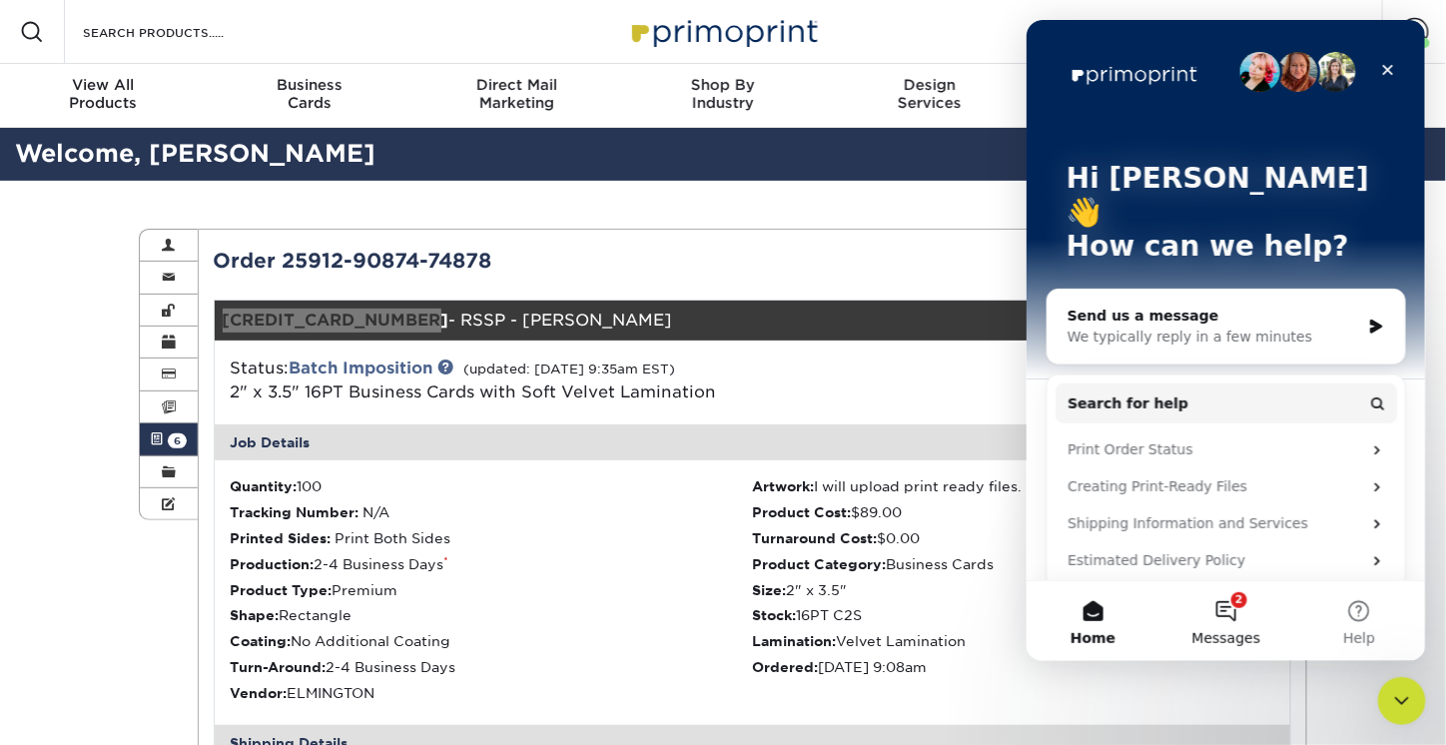
click at [1240, 613] on button "2 Messages" at bounding box center [1225, 620] width 133 height 80
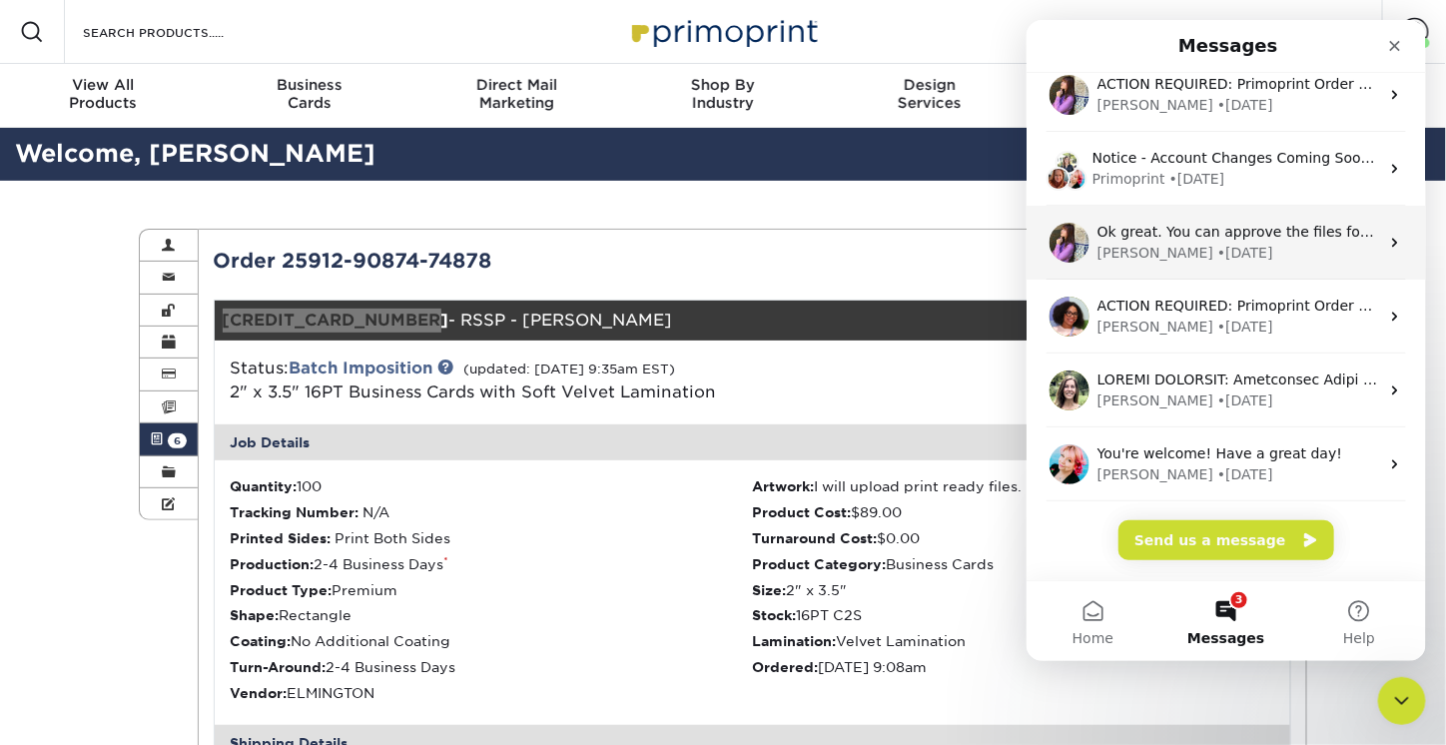
scroll to position [385, 0]
